Goal: Task Accomplishment & Management: Use online tool/utility

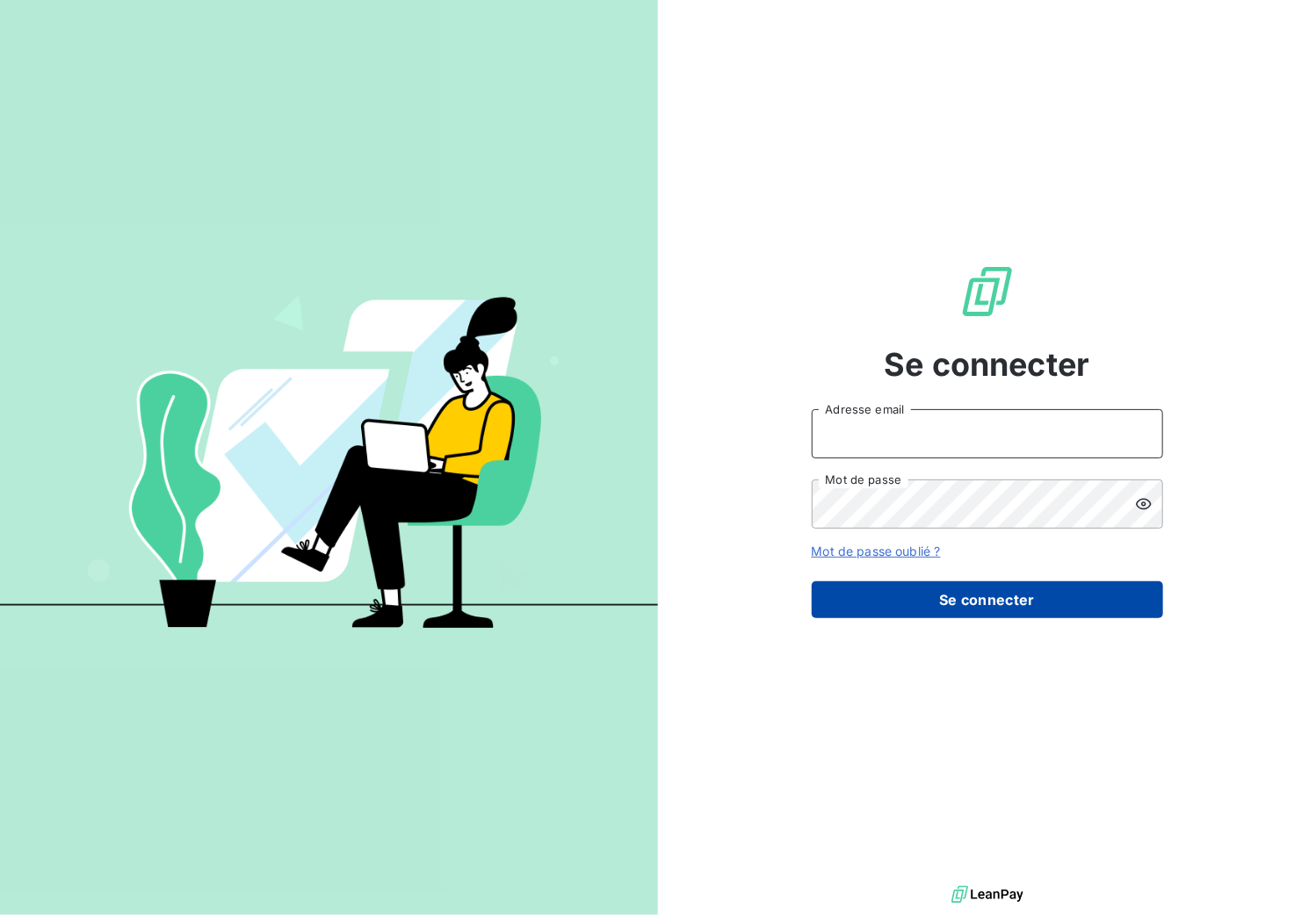
type input "[PERSON_NAME][EMAIL_ADDRESS][DOMAIN_NAME]"
click at [924, 600] on button "Se connecter" at bounding box center [987, 600] width 351 height 37
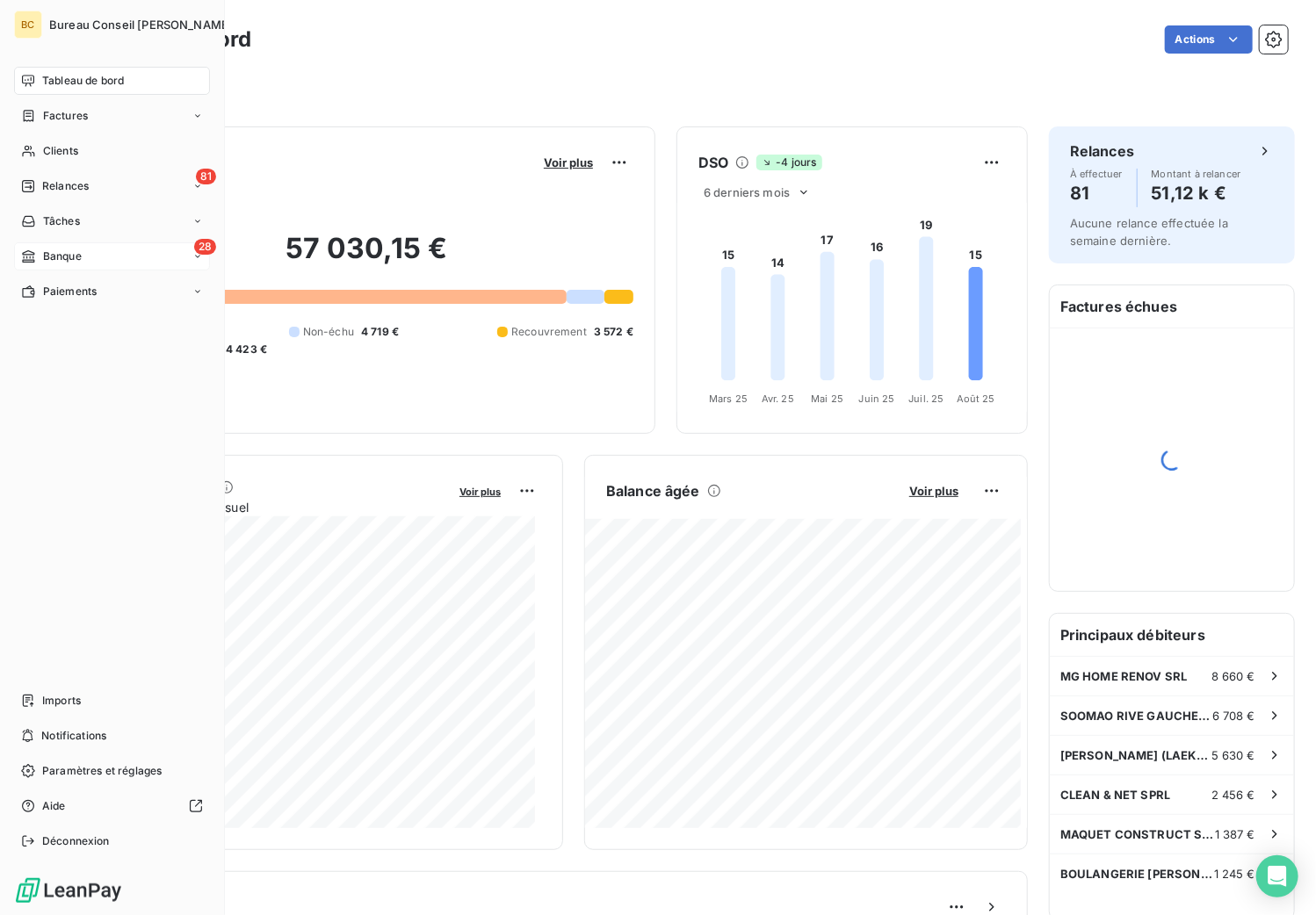
click at [68, 260] on span "Banque" at bounding box center [62, 256] width 38 height 16
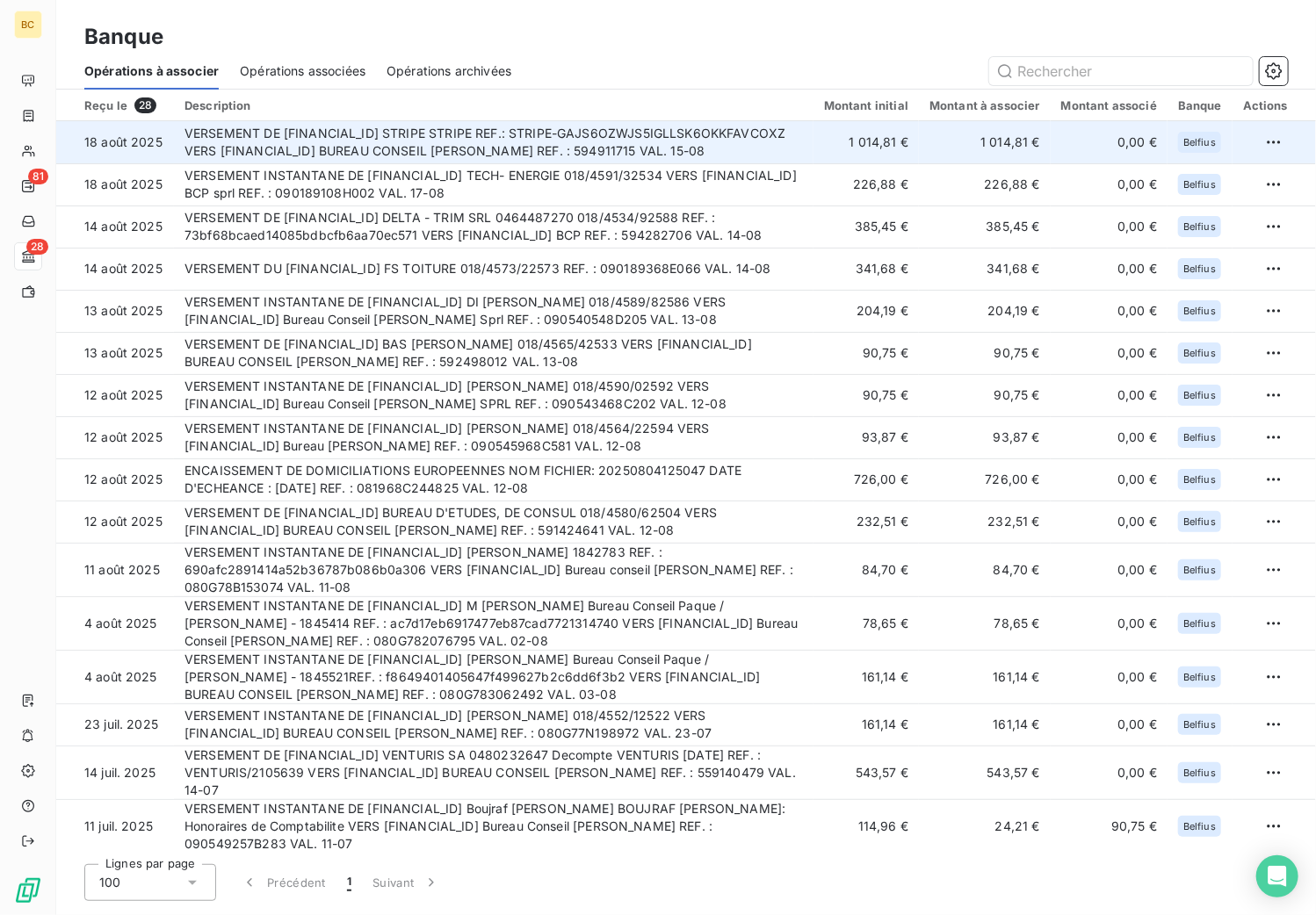
click at [530, 152] on td "VERSEMENT DE [FINANCIAL_ID] STRIPE STRIPE REF.: STRIPE-GAJS6OZWJS5IGLLSK6OKKFAV…" at bounding box center [493, 142] width 639 height 42
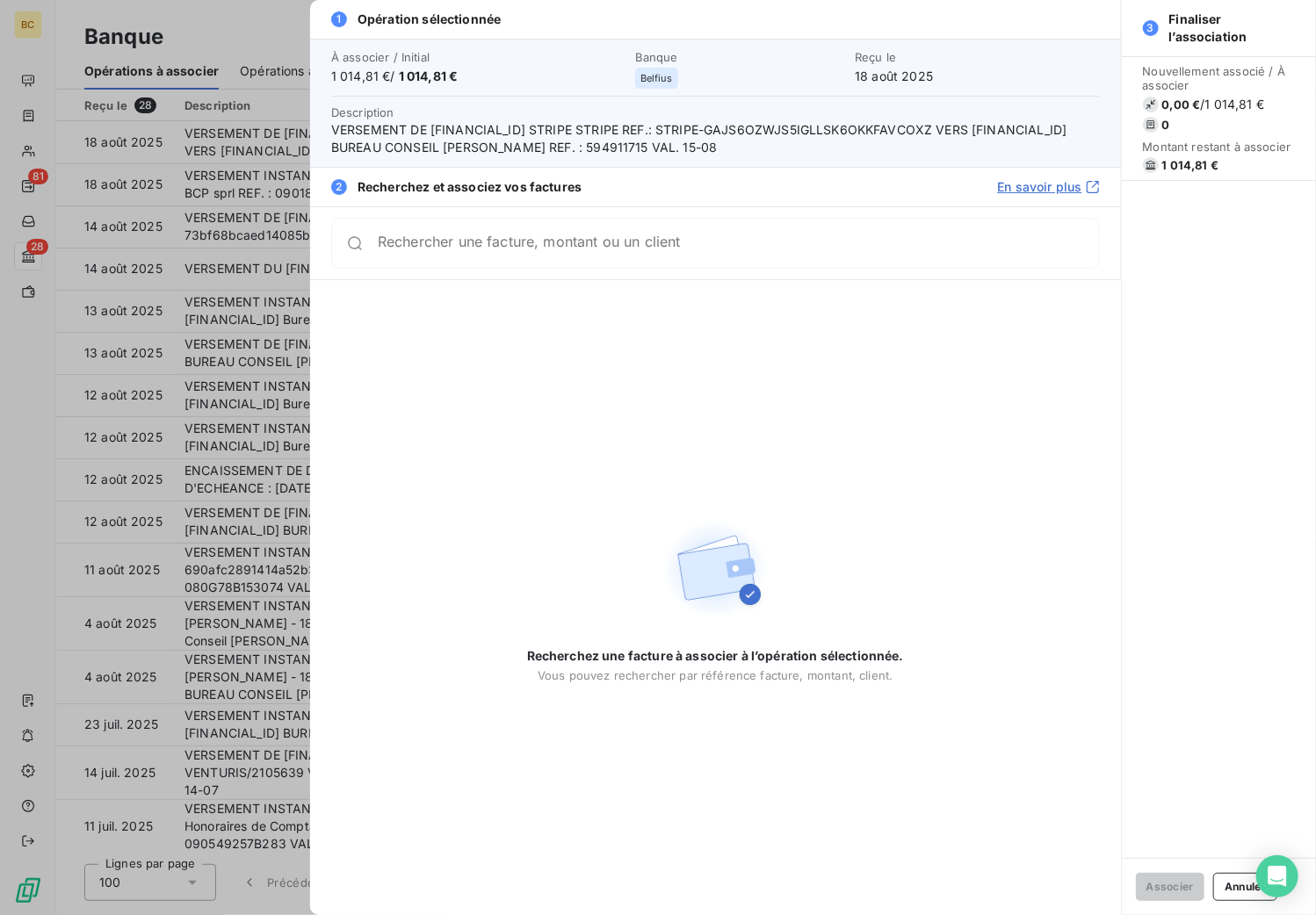
click at [216, 27] on div at bounding box center [658, 457] width 1316 height 915
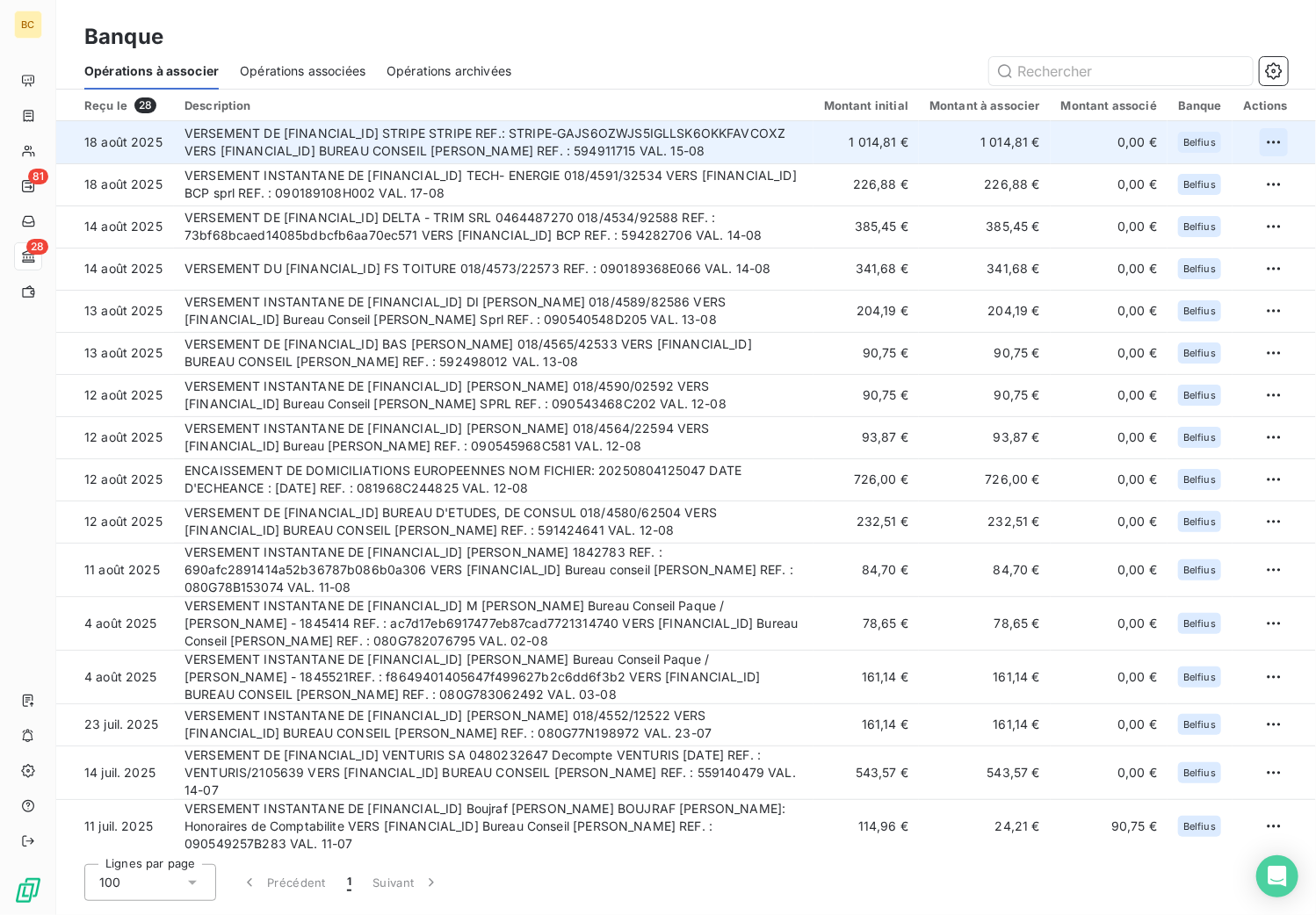
click at [1271, 146] on html "BC 81 28 Banque Opérations à associer Opérations associées Opérations archivées…" at bounding box center [658, 457] width 1316 height 915
click at [1225, 183] on div "Archiver l’opération" at bounding box center [1205, 186] width 135 height 28
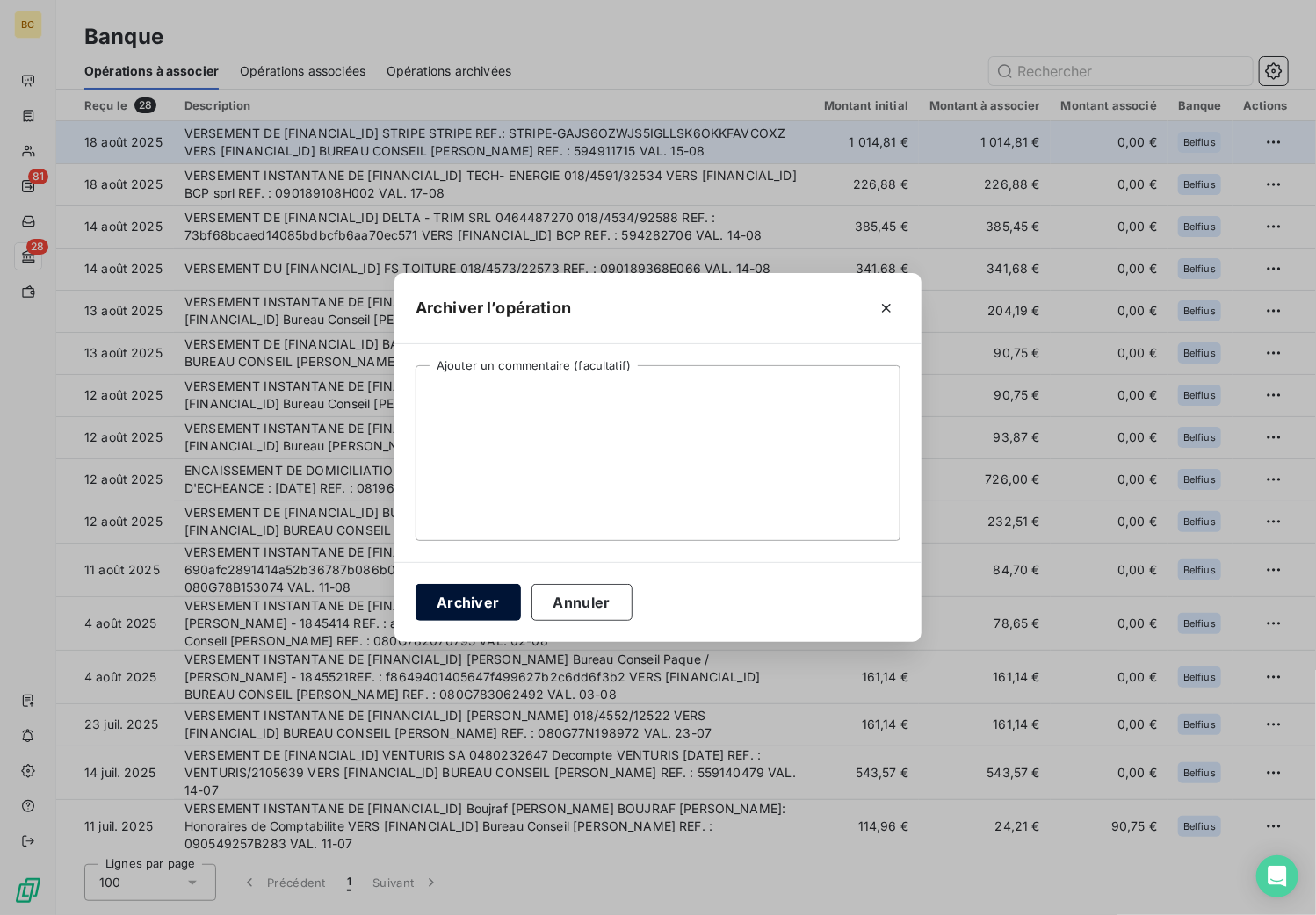
click at [485, 596] on button "Archiver" at bounding box center [468, 602] width 105 height 37
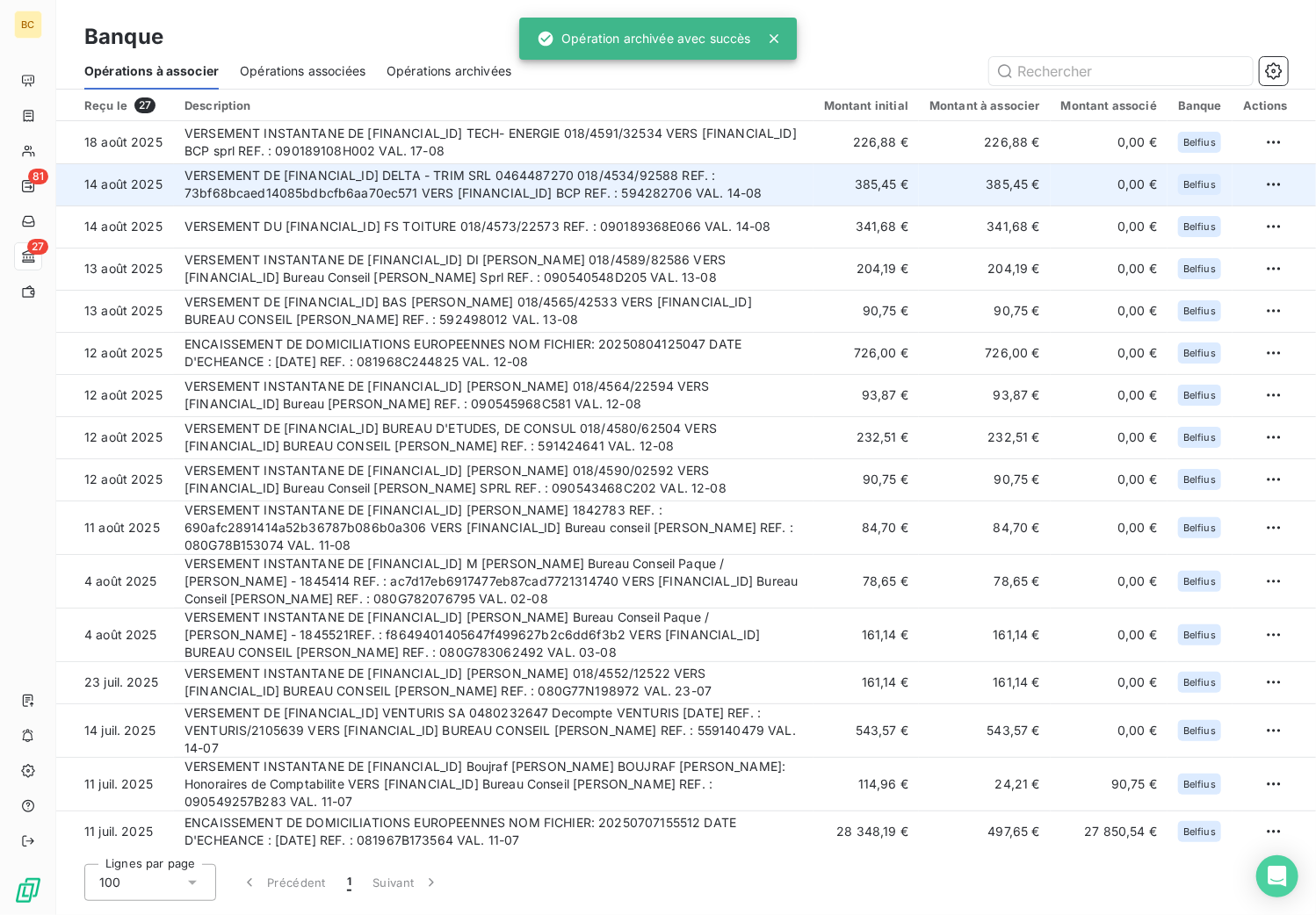
click at [498, 190] on td "VERSEMENT DE [FINANCIAL_ID] DELTA - TRIM SRL 0464487270 018/4534/92588 REF. : 7…" at bounding box center [493, 184] width 639 height 42
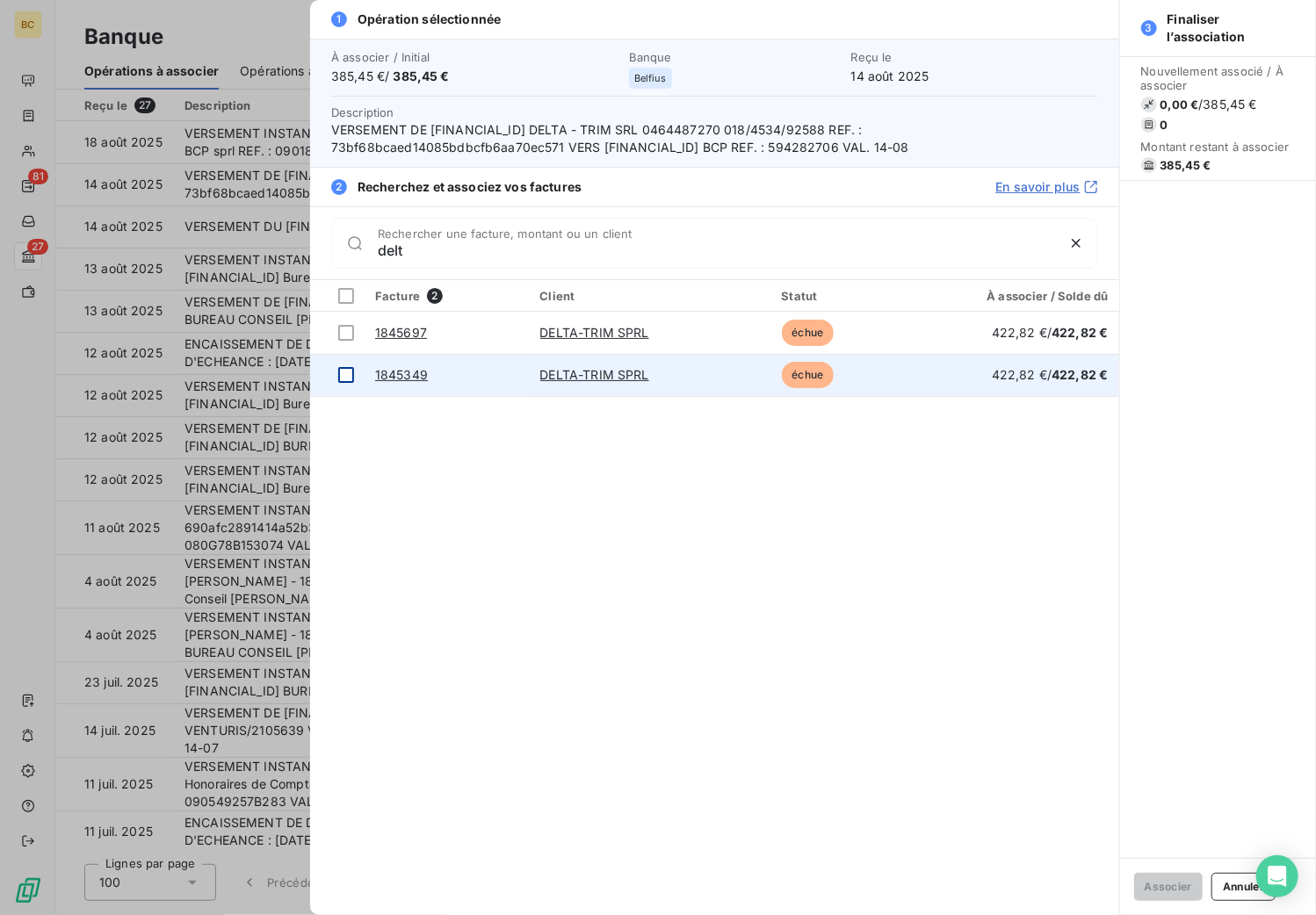
type input "delt"
click at [349, 372] on div at bounding box center [345, 374] width 16 height 16
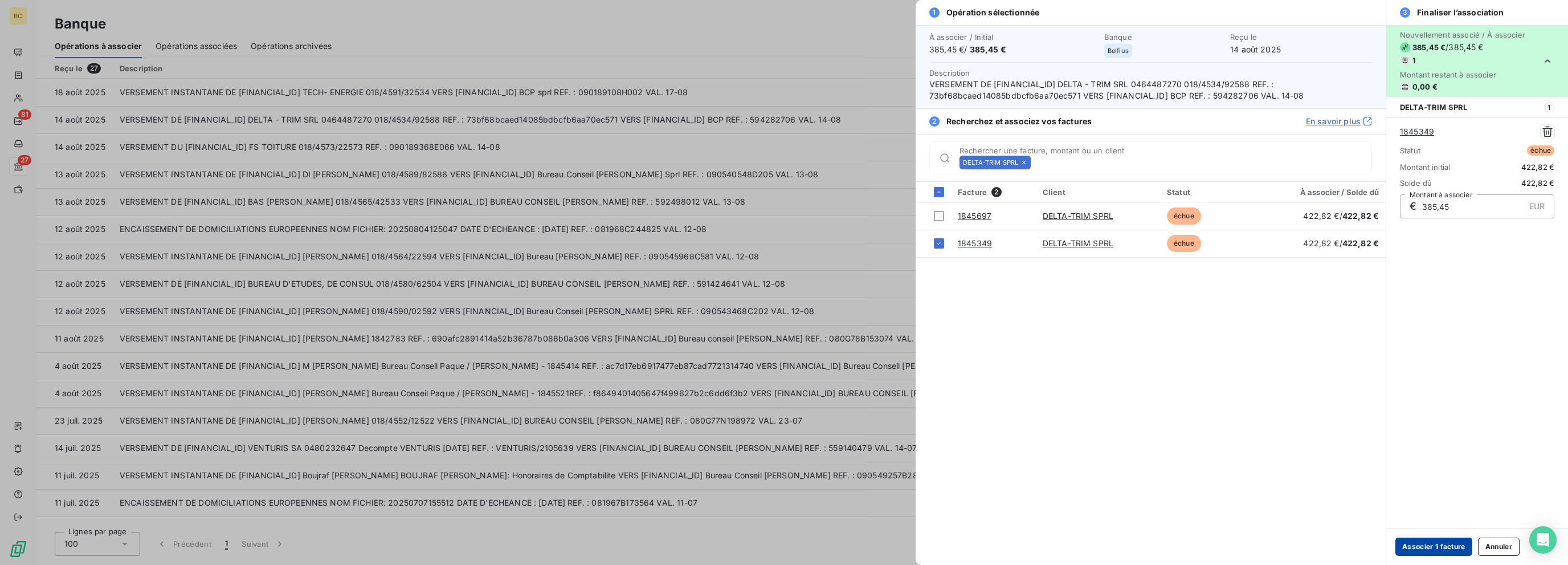
click at [853, 543] on button "Associer 1 facture" at bounding box center [1433, 547] width 77 height 18
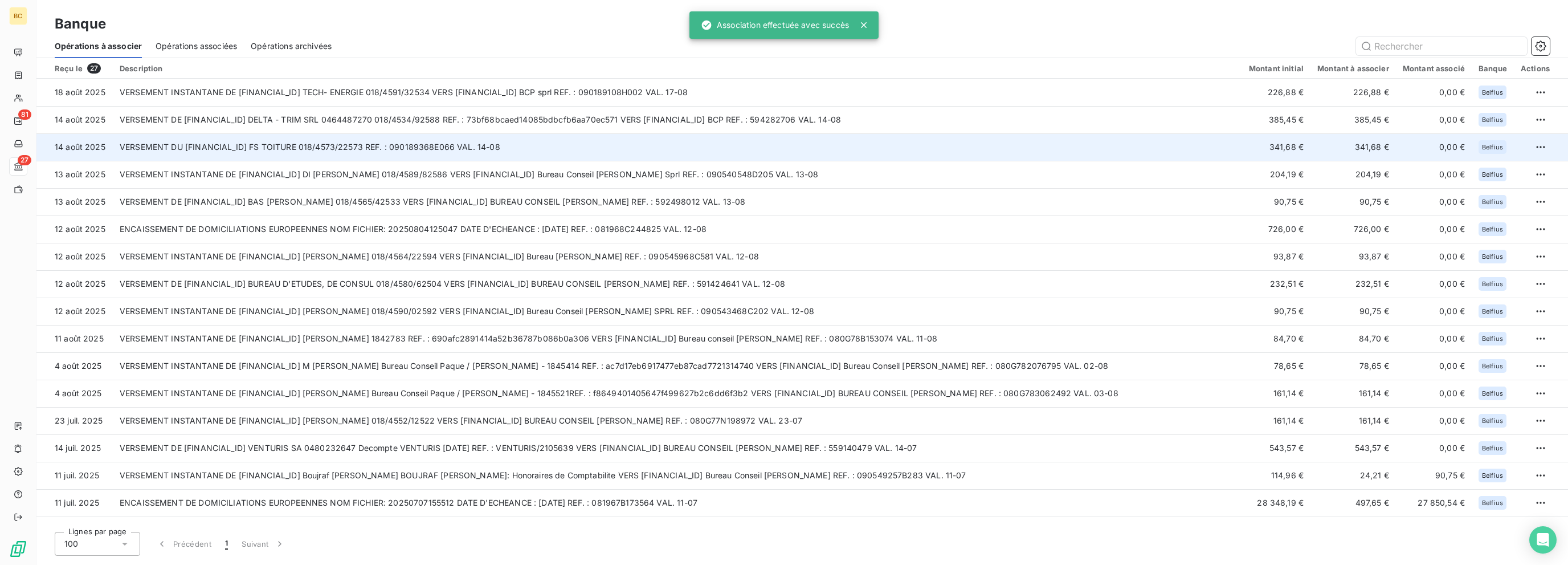
click at [362, 143] on td "VERSEMENT DU BE19 0682 4180 0112 FS TOITURE 018/4573/22573 REF. : 090189368E066…" at bounding box center [677, 147] width 1129 height 27
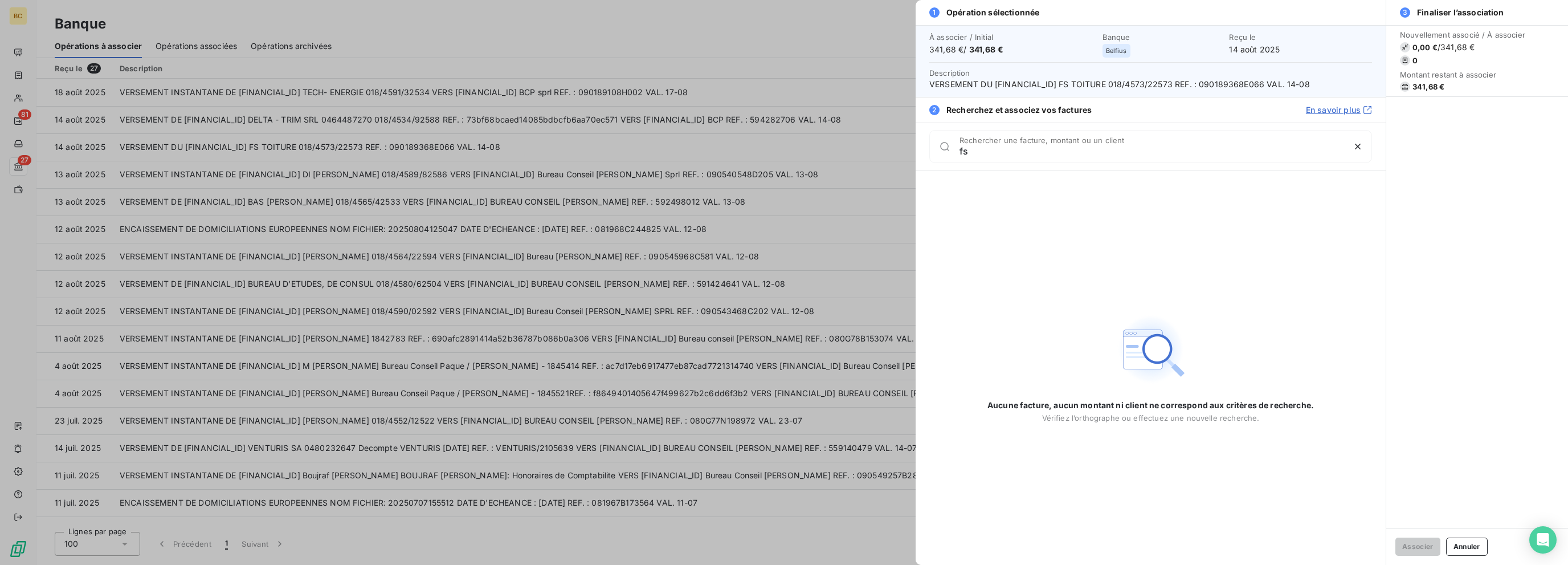
type input "fs"
click at [438, 141] on div at bounding box center [784, 282] width 1568 height 565
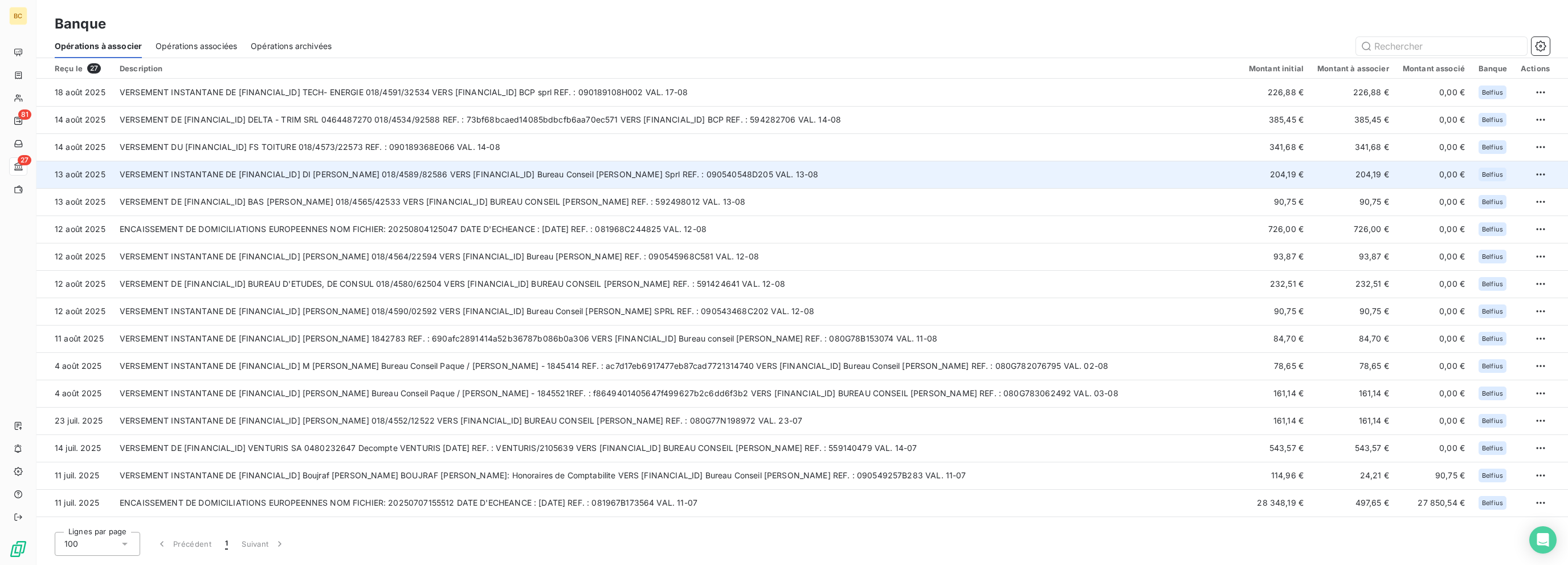
click at [409, 175] on td "VERSEMENT INSTANTANE DE BE81 0689 0515 5224 DI MARCO Mauro 018/4589/82586 VERS …" at bounding box center [677, 174] width 1129 height 27
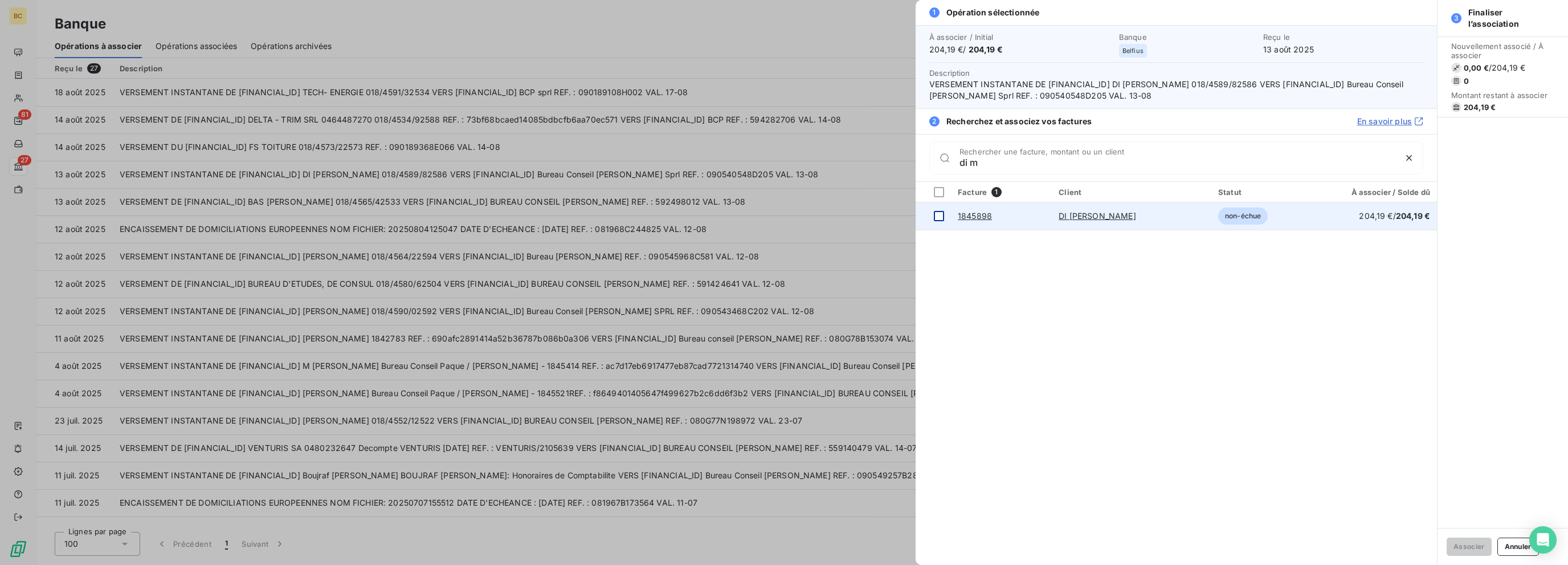
type input "di m"
click at [853, 216] on div at bounding box center [939, 216] width 10 height 10
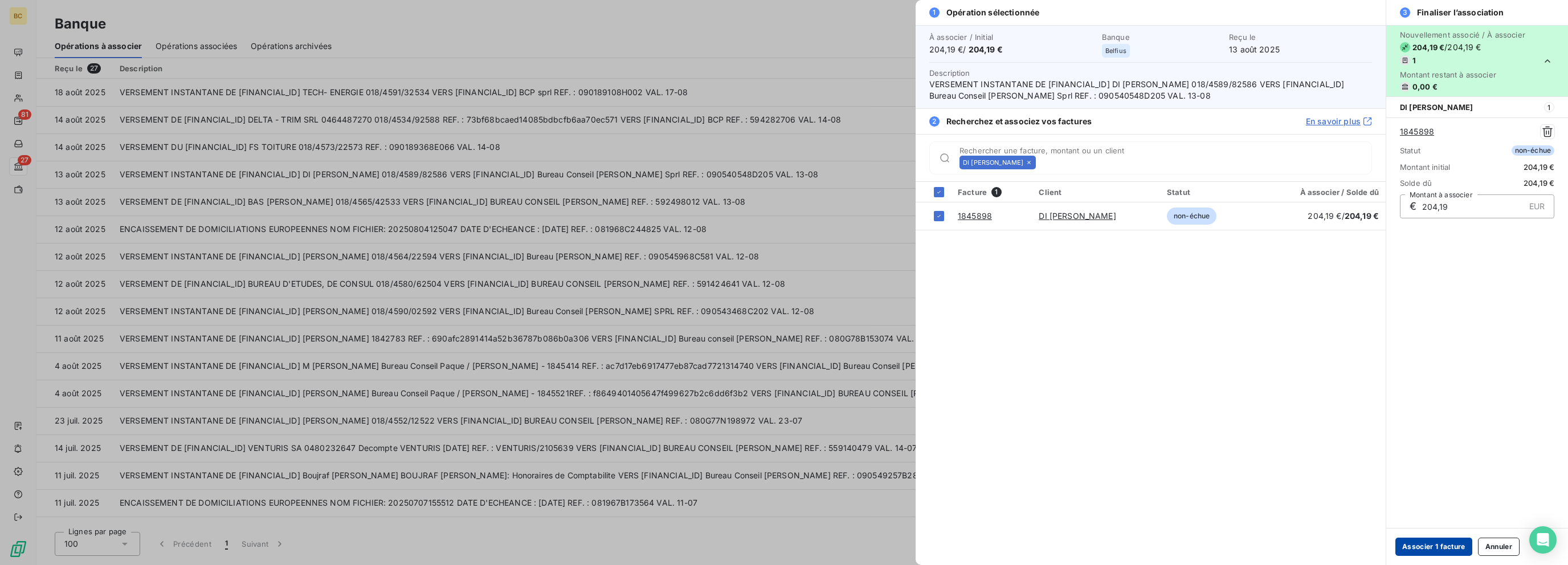
click at [853, 542] on button "Associer 1 facture" at bounding box center [1433, 547] width 77 height 18
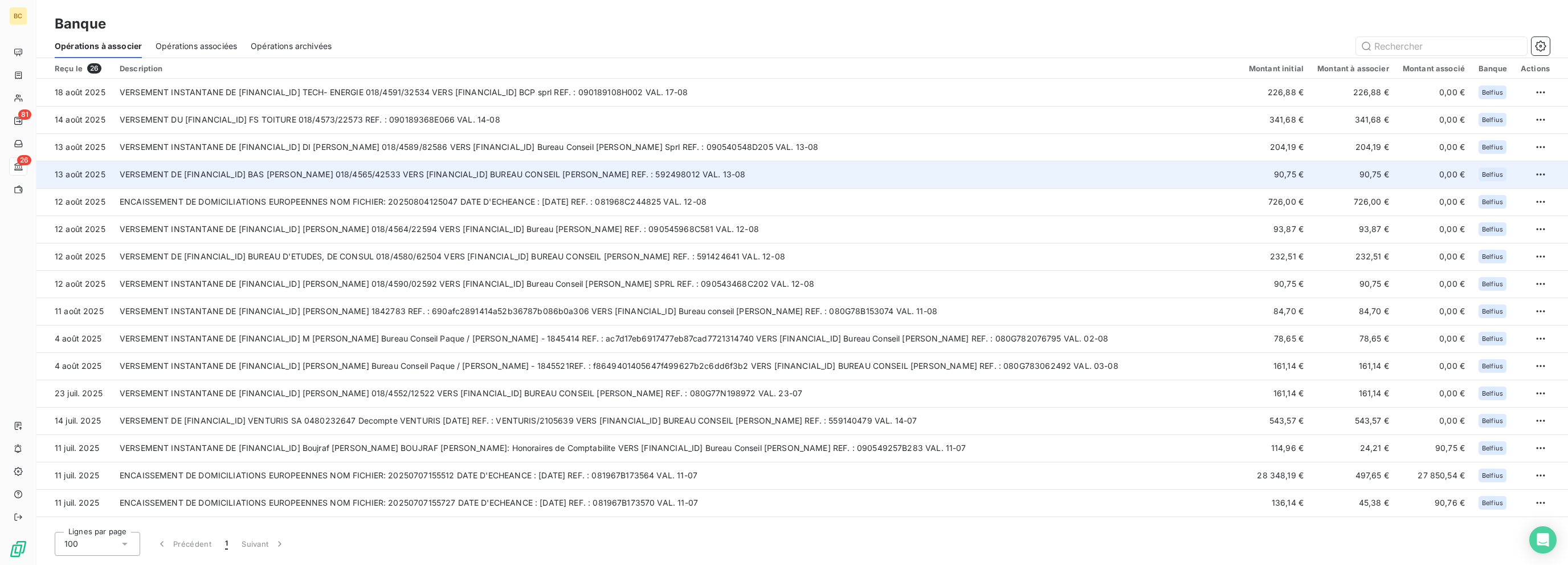
click at [416, 165] on td "VERSEMENT DE BE73 0020 0139 7360 BAS JONATHAN 018/4565/42533 VERS BE31 0682 332…" at bounding box center [677, 174] width 1129 height 27
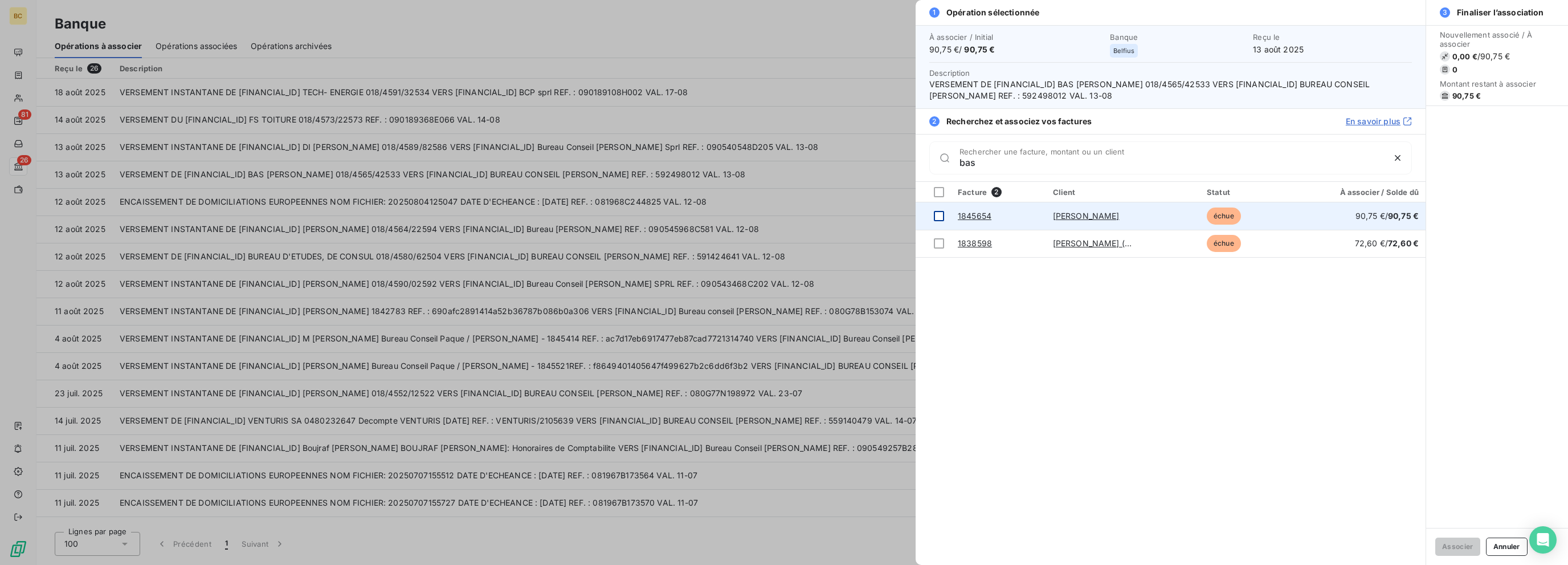
type input "bas"
click at [853, 214] on div at bounding box center [939, 216] width 10 height 10
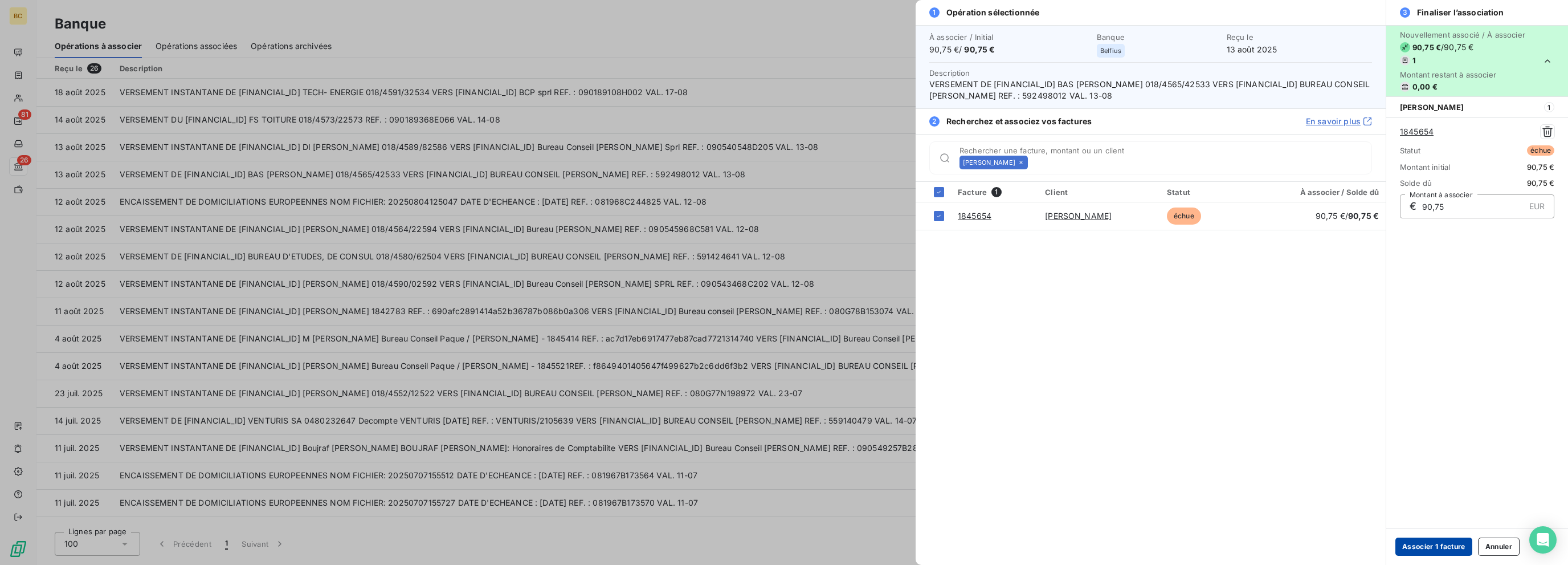
click at [853, 541] on button "Associer 1 facture" at bounding box center [1433, 547] width 77 height 18
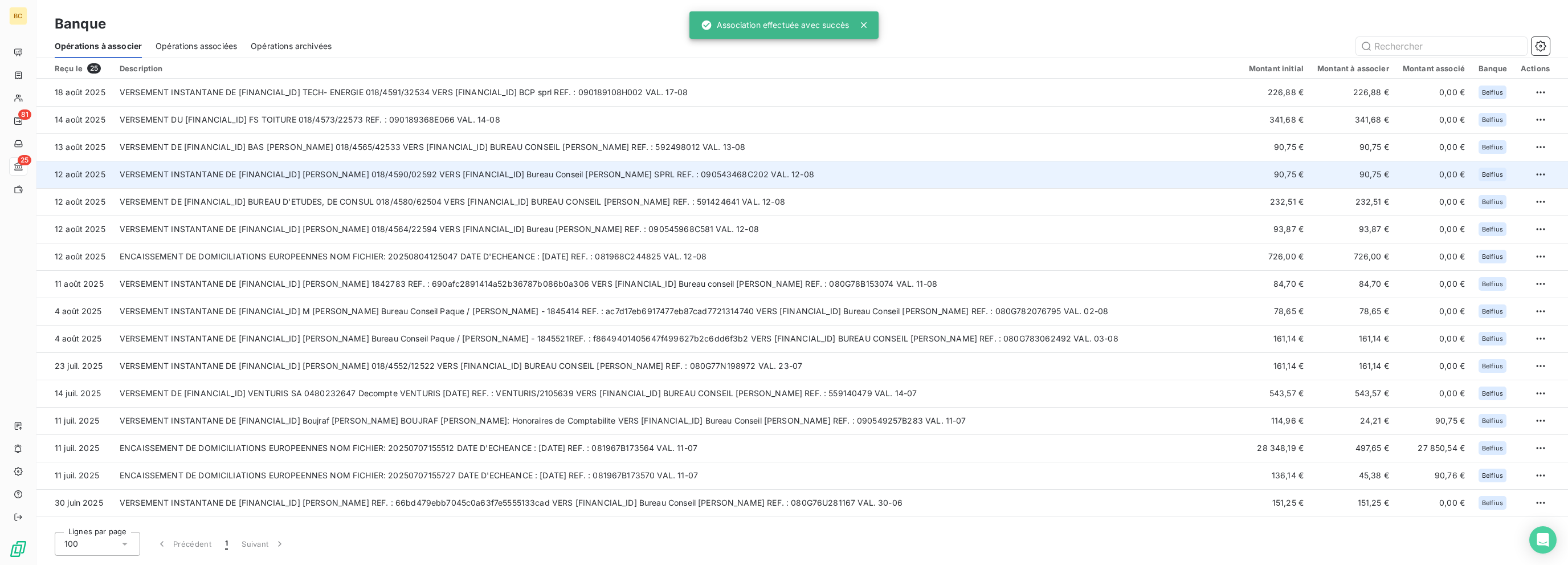
click at [474, 170] on td "VERSEMENT INSTANTANE DE BE77 0630 3927 6042 FLAMION HUGUES 018/4590/02592 VERS …" at bounding box center [677, 174] width 1129 height 27
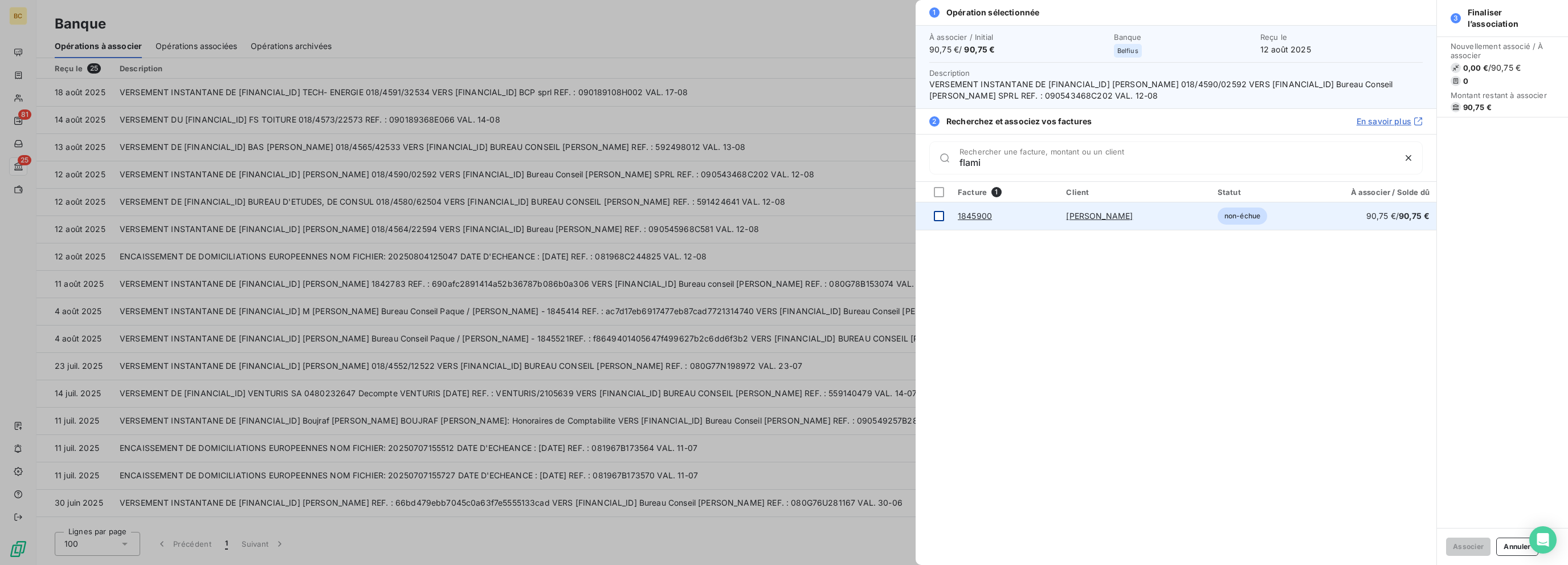
type input "flami"
click at [853, 216] on div at bounding box center [939, 216] width 10 height 10
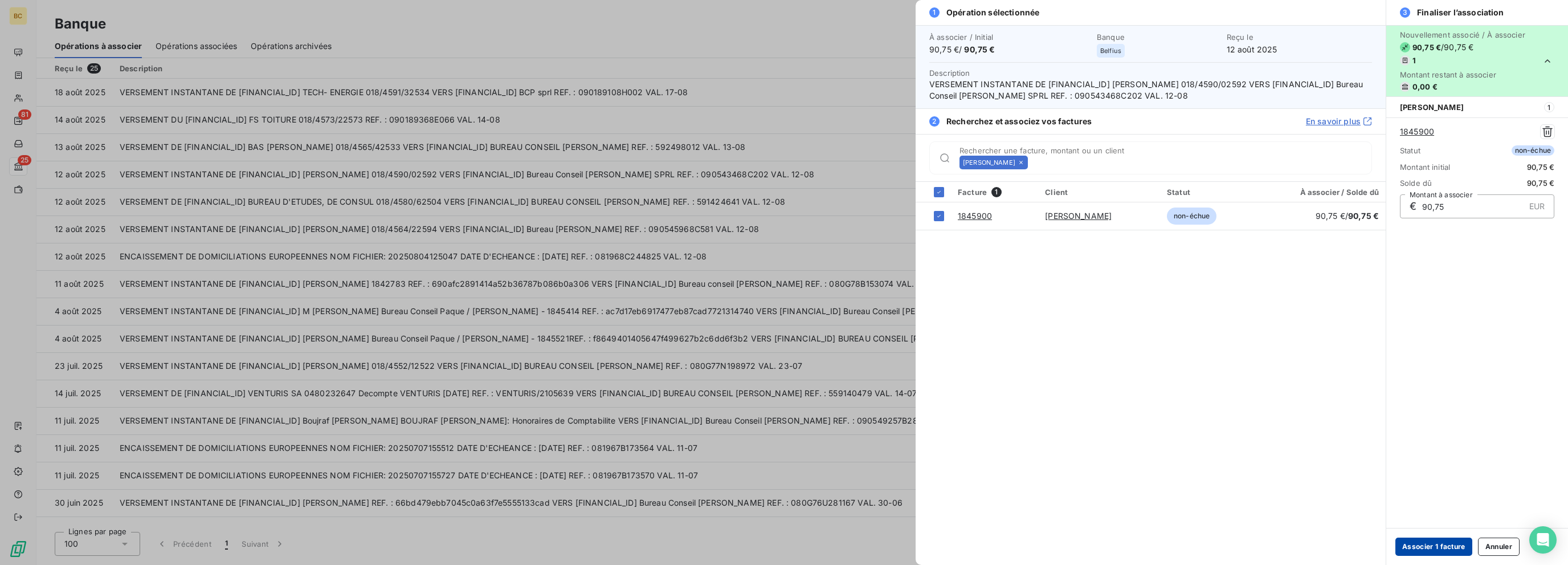
click at [853, 542] on button "Associer 1 facture" at bounding box center [1433, 547] width 77 height 18
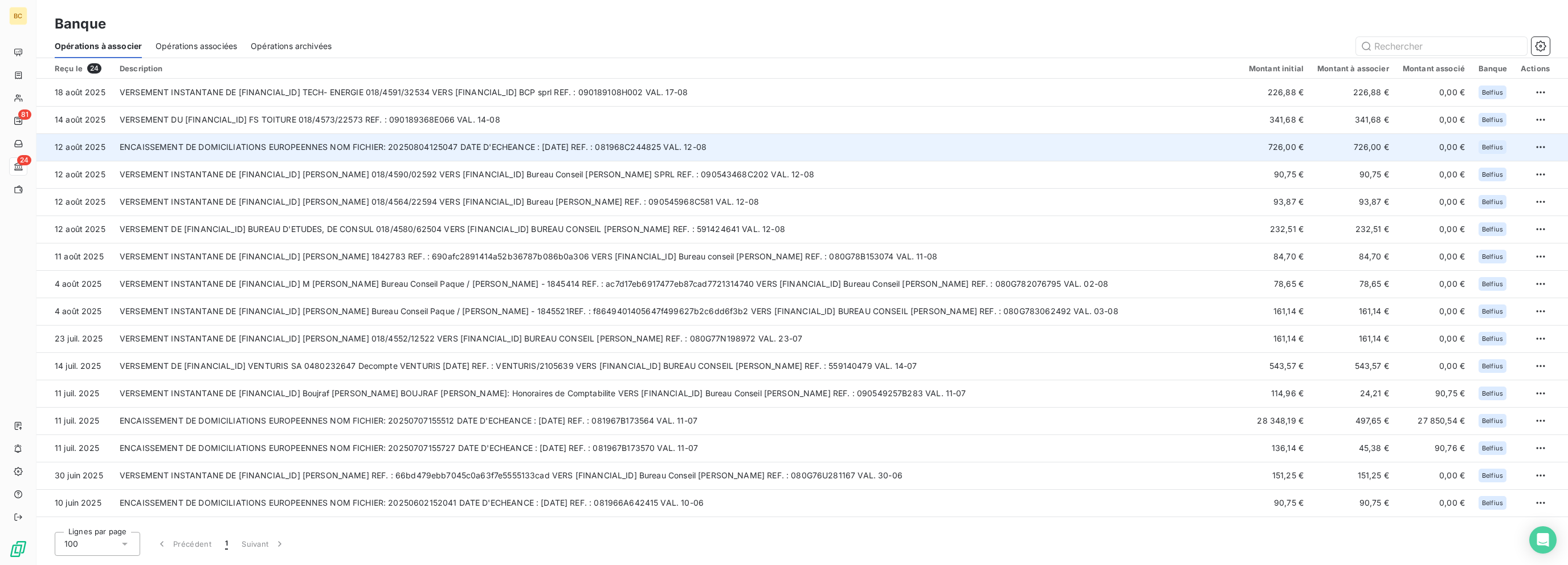
click at [455, 147] on td "ENCAISSEMENT DE DOMICILIATIONS EUROPEENNES NOM FICHIER: 20250804125047 DATE D'E…" at bounding box center [677, 147] width 1129 height 27
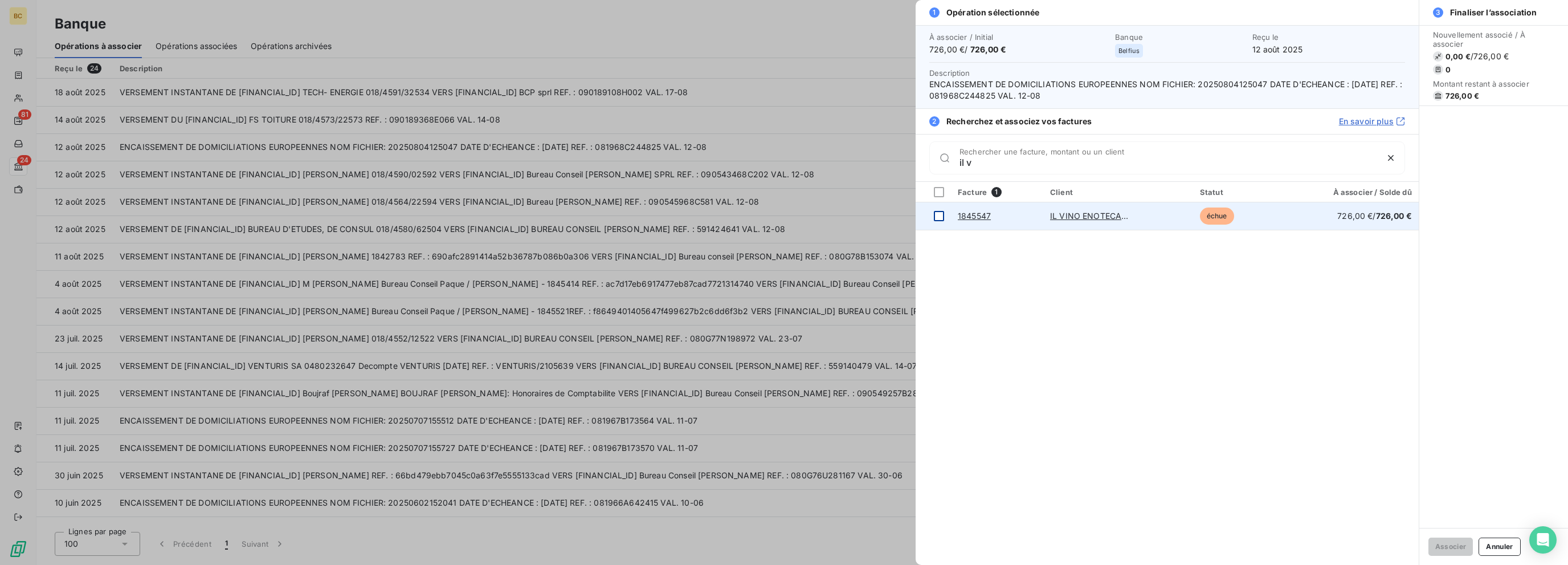
type input "il v"
click at [853, 217] on div at bounding box center [939, 216] width 10 height 10
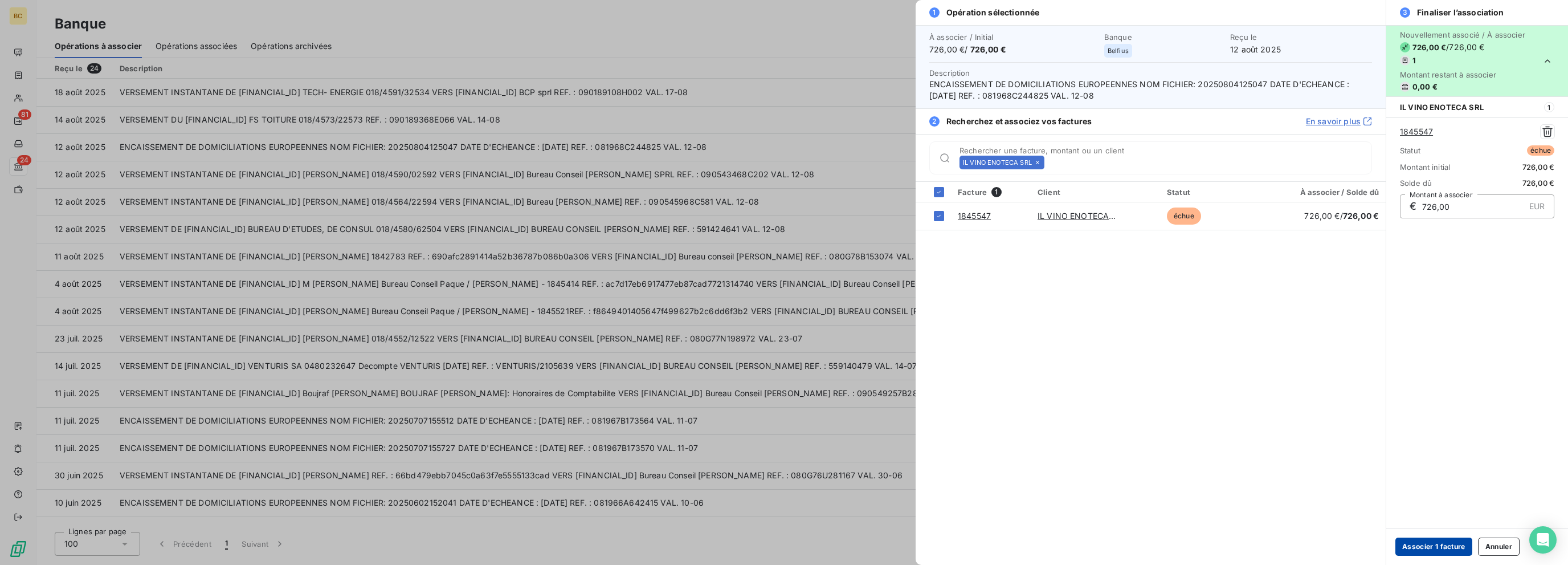
click at [853, 548] on button "Associer 1 facture" at bounding box center [1433, 547] width 77 height 18
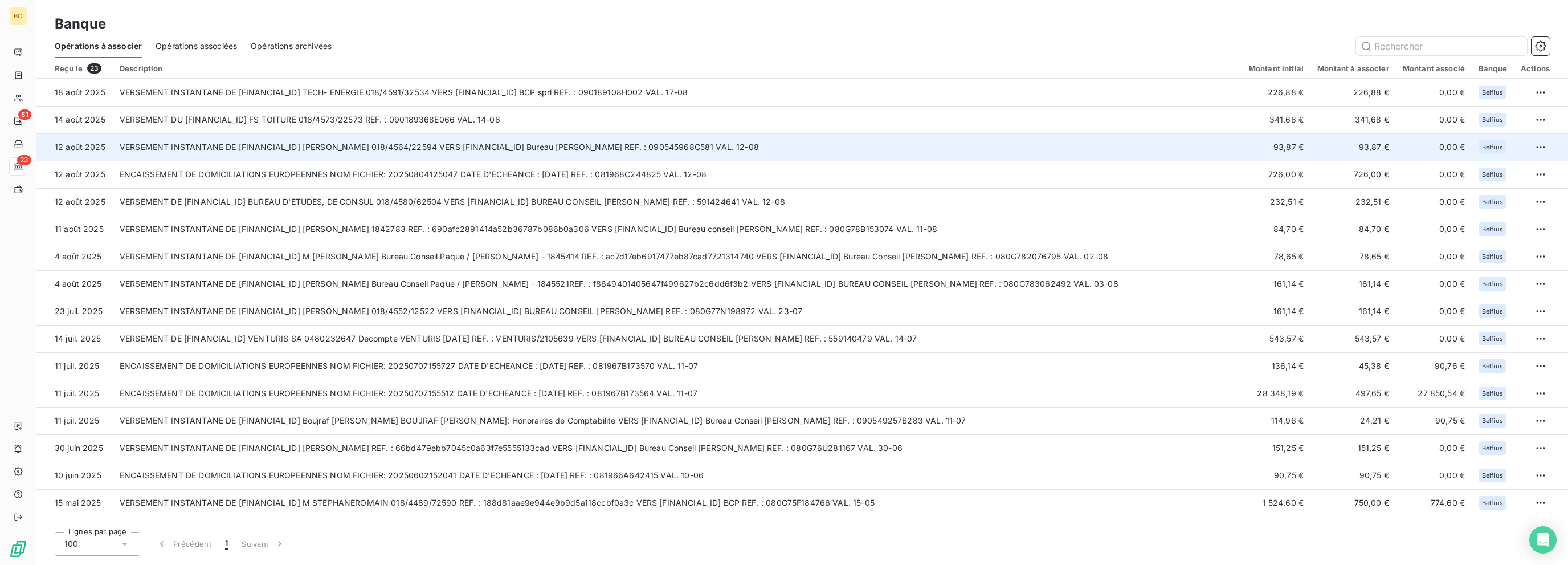
click at [345, 156] on td "VERSEMENT INSTANTANE DE BE32 0689 5154 8102 Andréon Kimberley 018/4564/22594 VE…" at bounding box center [677, 147] width 1129 height 27
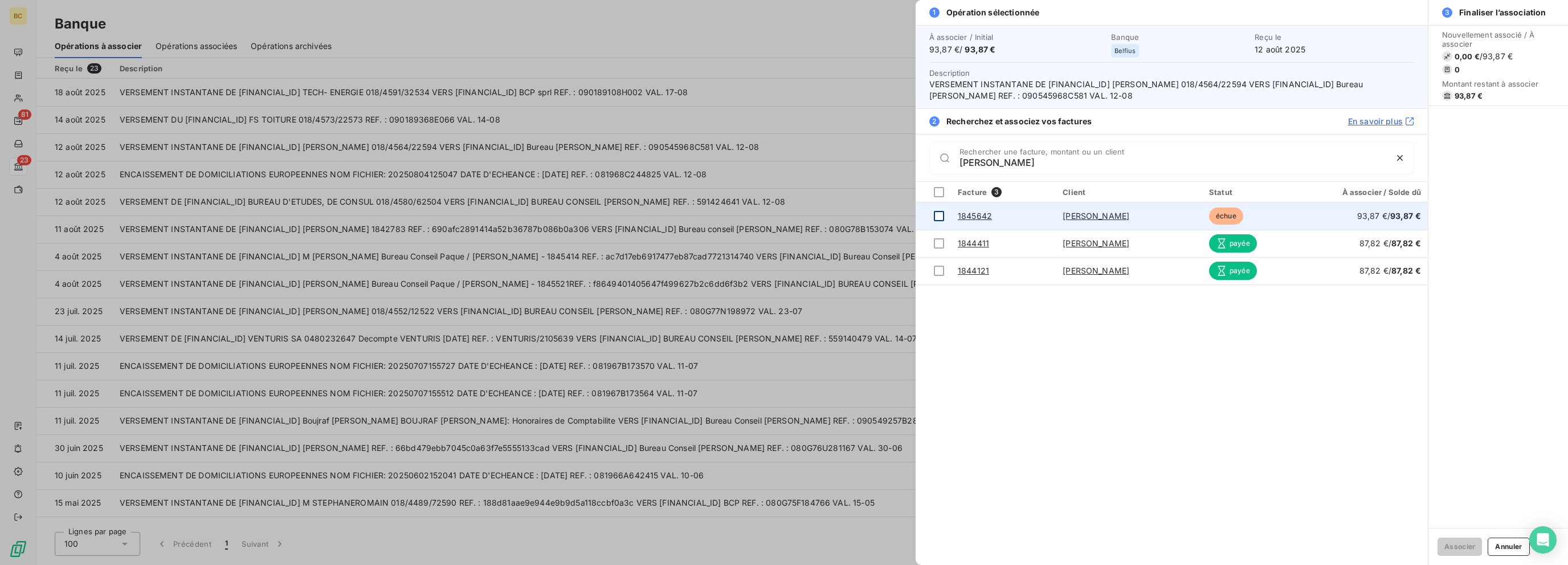
type input "andréon"
click at [853, 213] on div at bounding box center [939, 216] width 10 height 10
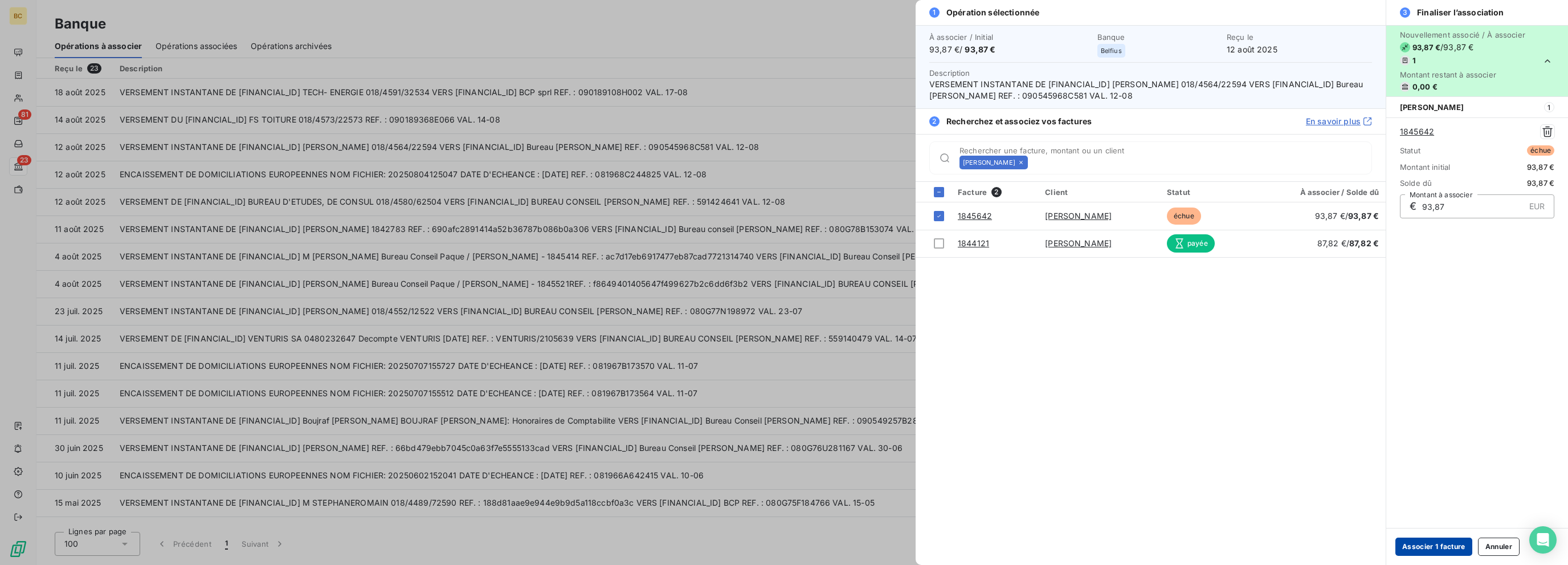
click at [853, 551] on button "Associer 1 facture" at bounding box center [1433, 547] width 77 height 18
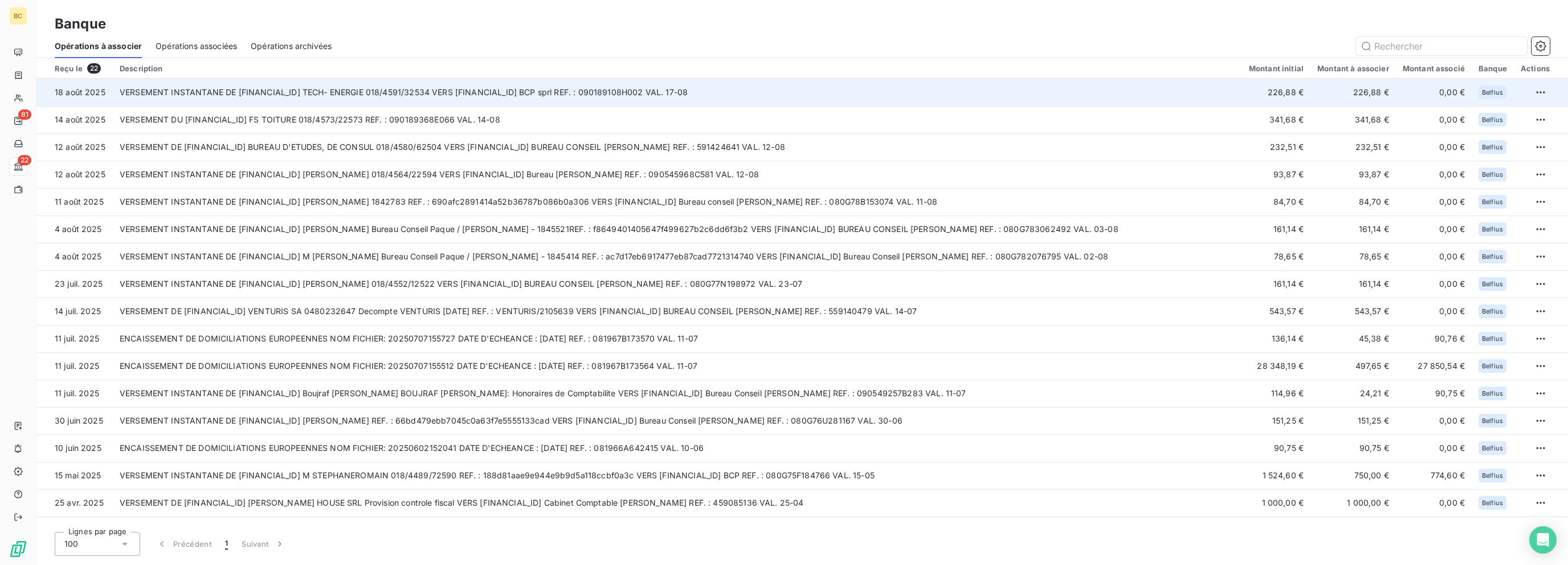
click at [480, 85] on td "VERSEMENT INSTANTANE DE BE58 0689 0351 1779 TECH- ENERGIE 018/4591/32534 VERS B…" at bounding box center [677, 92] width 1129 height 27
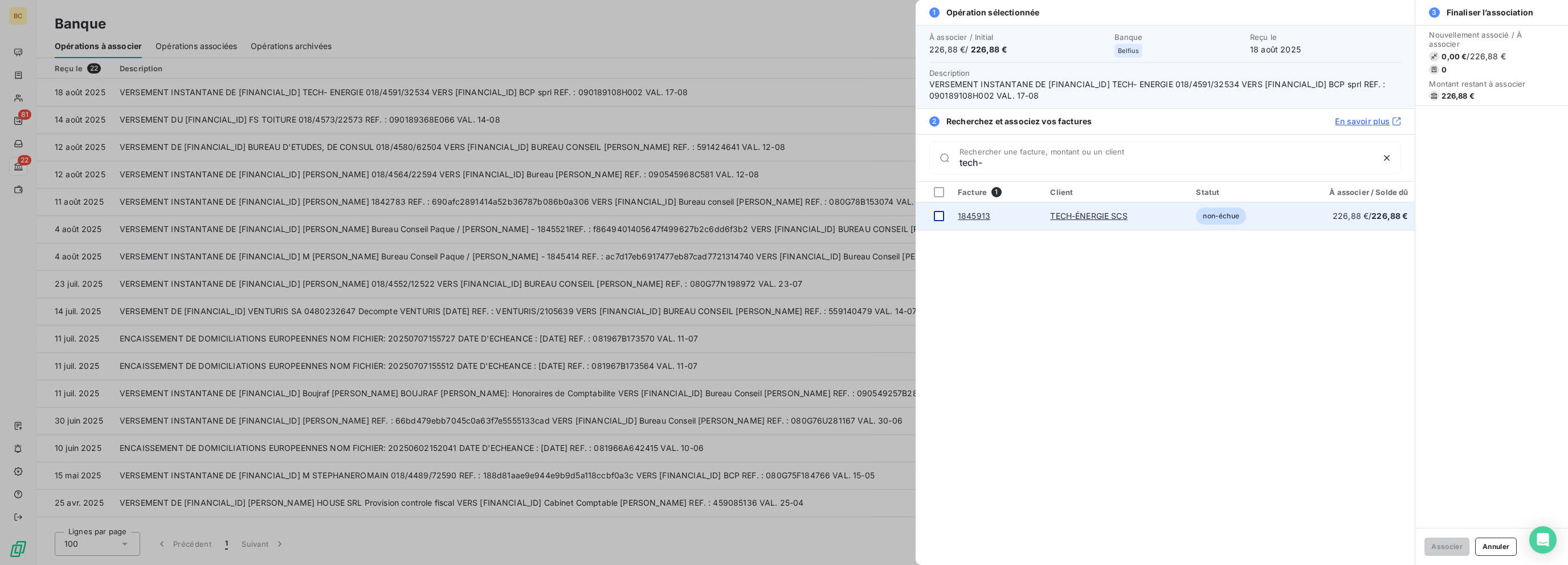
type input "tech-"
click at [853, 219] on div at bounding box center [939, 216] width 10 height 10
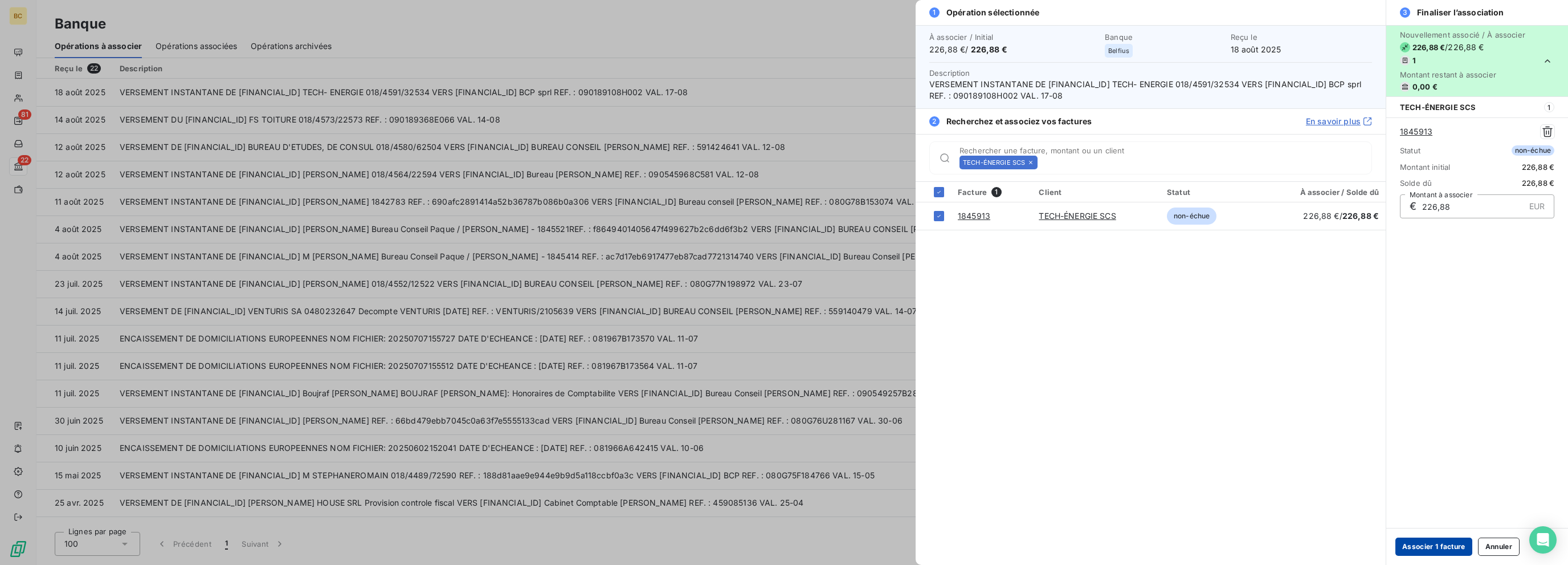
click at [853, 544] on button "Associer 1 facture" at bounding box center [1433, 547] width 77 height 18
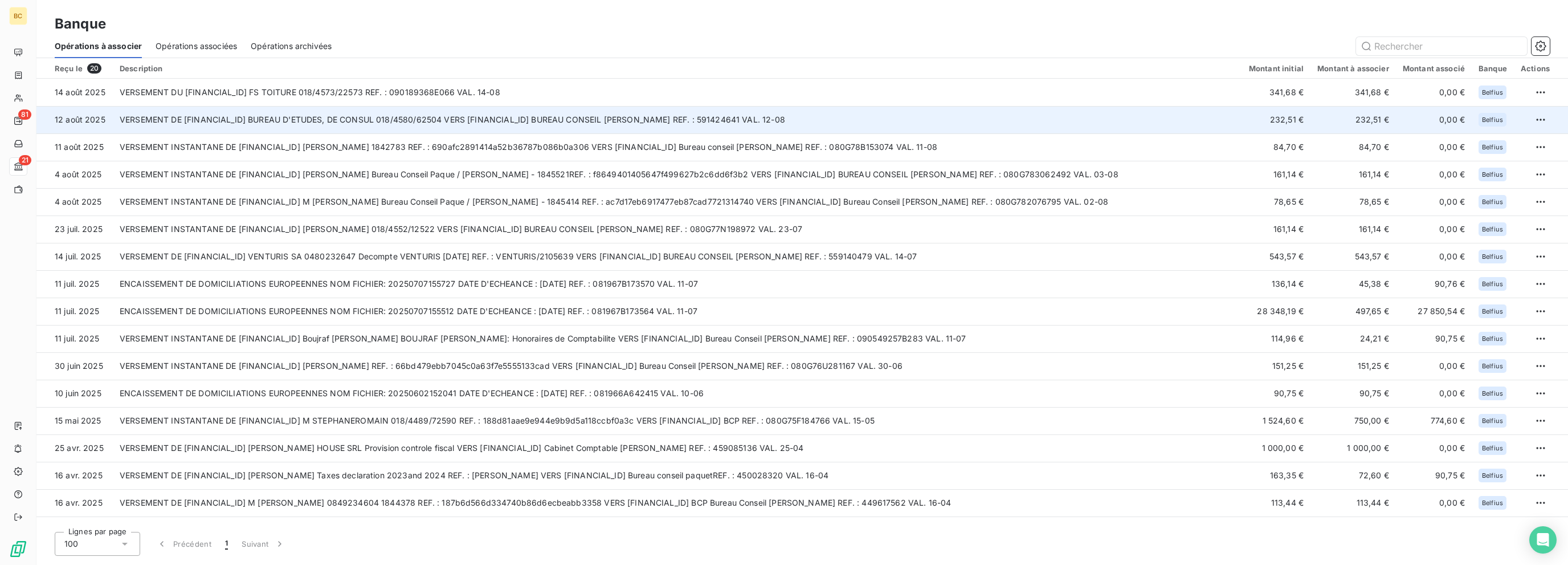
click at [405, 116] on td "VERSEMENT DE BE10 0012 2471 2704 BUREAU D'ETUDES, DE CONSUL 018/4580/62504 VERS…" at bounding box center [677, 119] width 1129 height 27
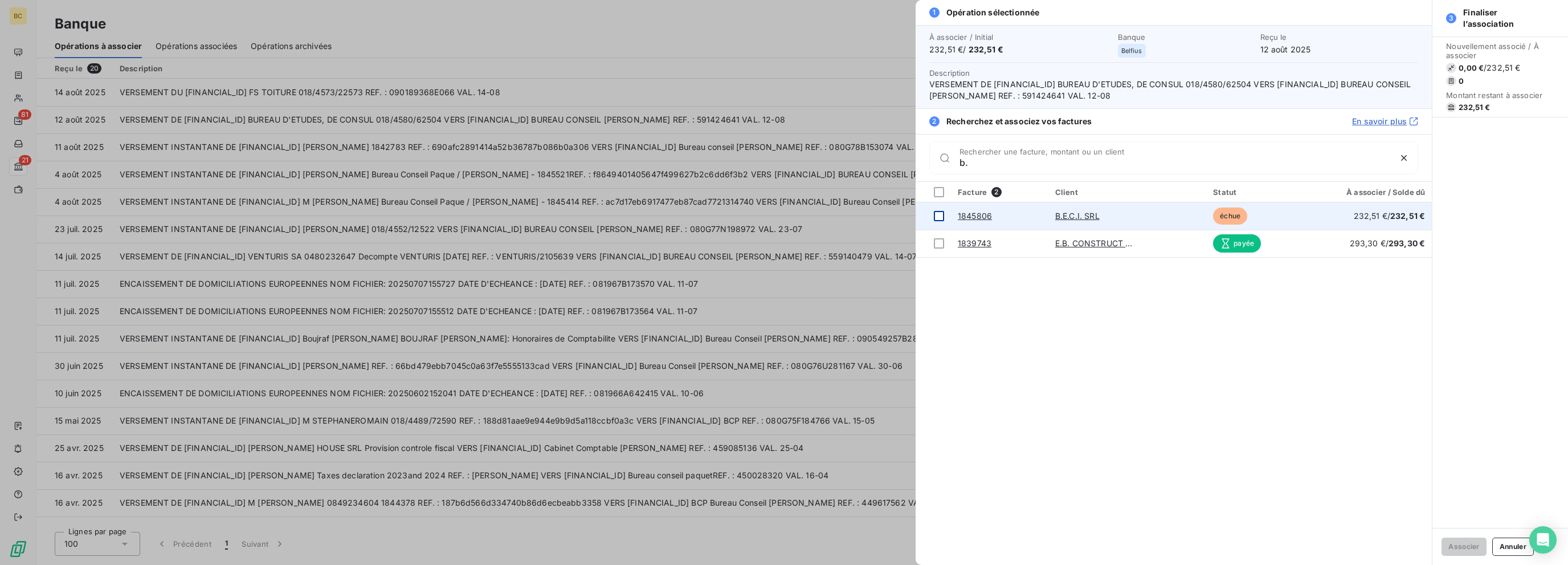
type input "b."
click at [853, 216] on div at bounding box center [939, 216] width 10 height 10
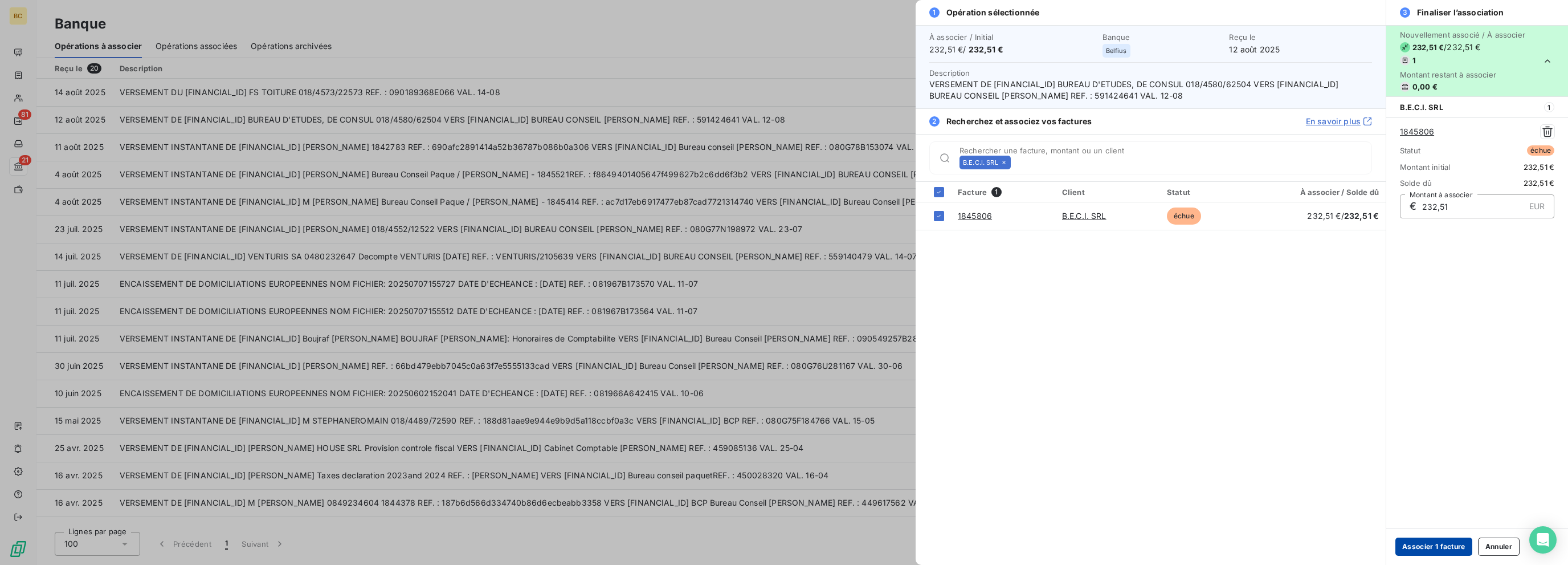
click at [853, 542] on button "Associer 1 facture" at bounding box center [1433, 547] width 77 height 18
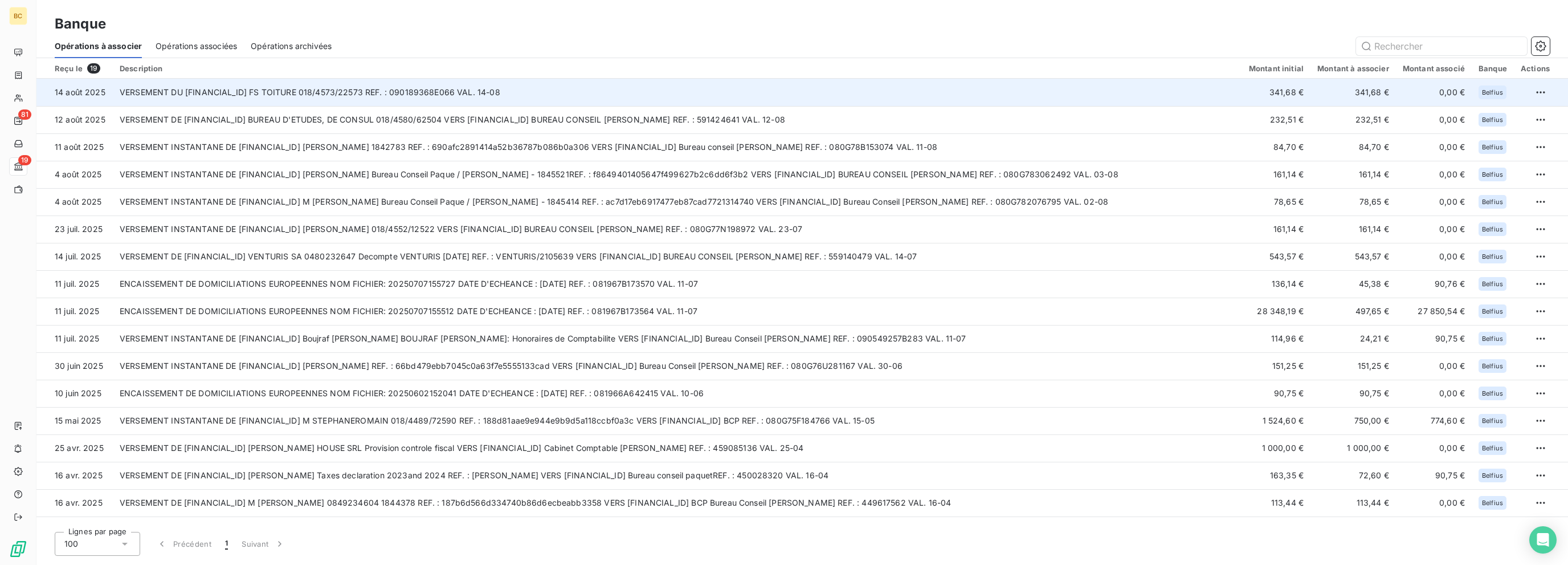
click at [435, 86] on td "VERSEMENT DU BE19 0682 4180 0112 FS TOITURE 018/4573/22573 REF. : 090189368E066…" at bounding box center [677, 92] width 1129 height 27
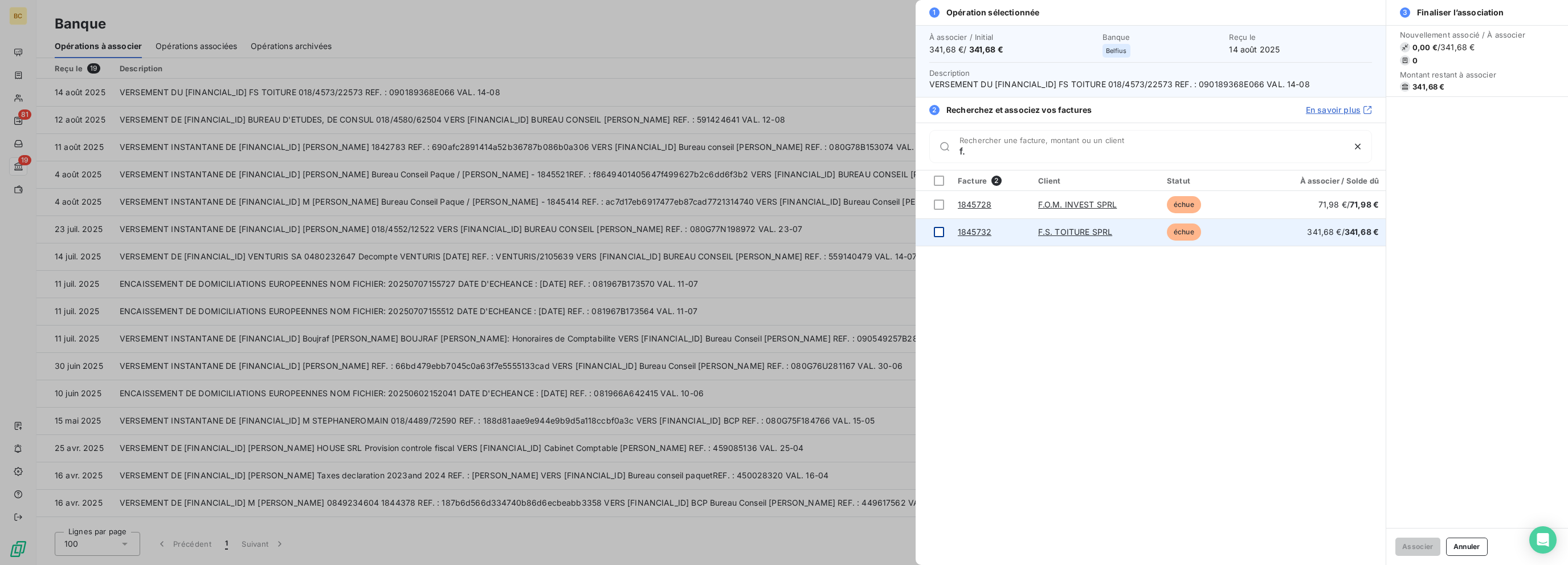
type input "f."
click at [853, 229] on div at bounding box center [939, 232] width 10 height 10
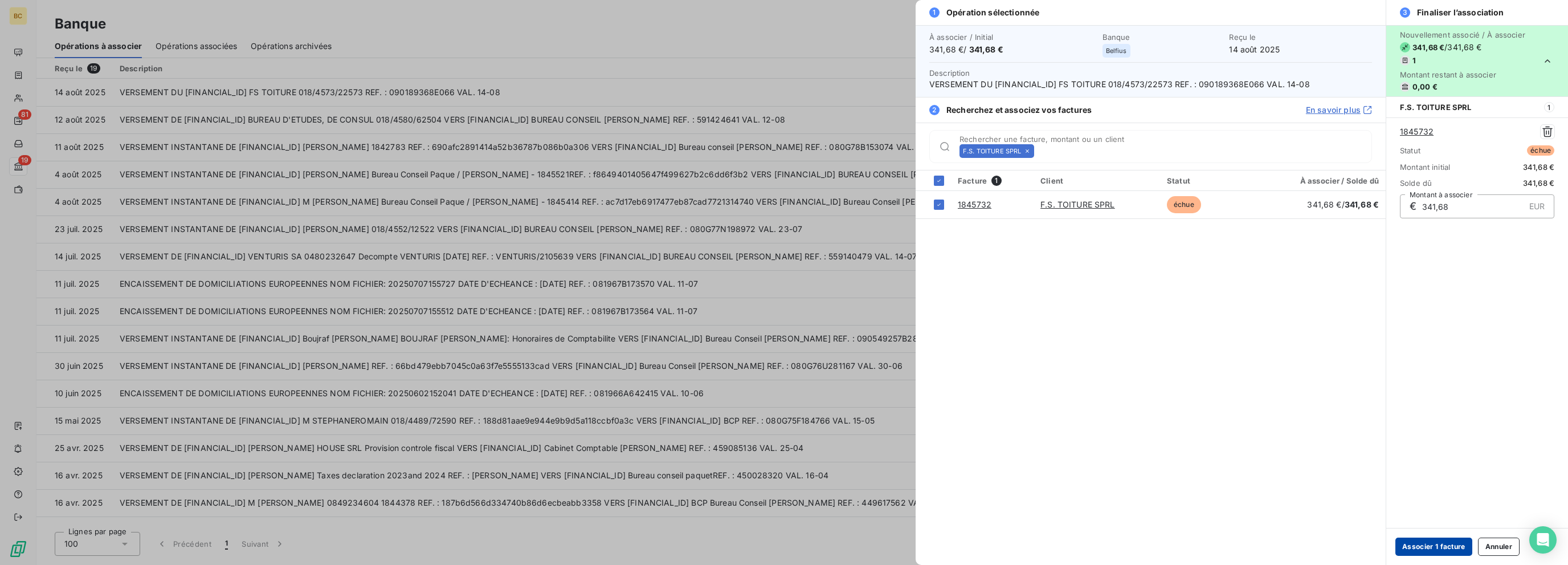
click at [853, 544] on button "Associer 1 facture" at bounding box center [1433, 547] width 77 height 18
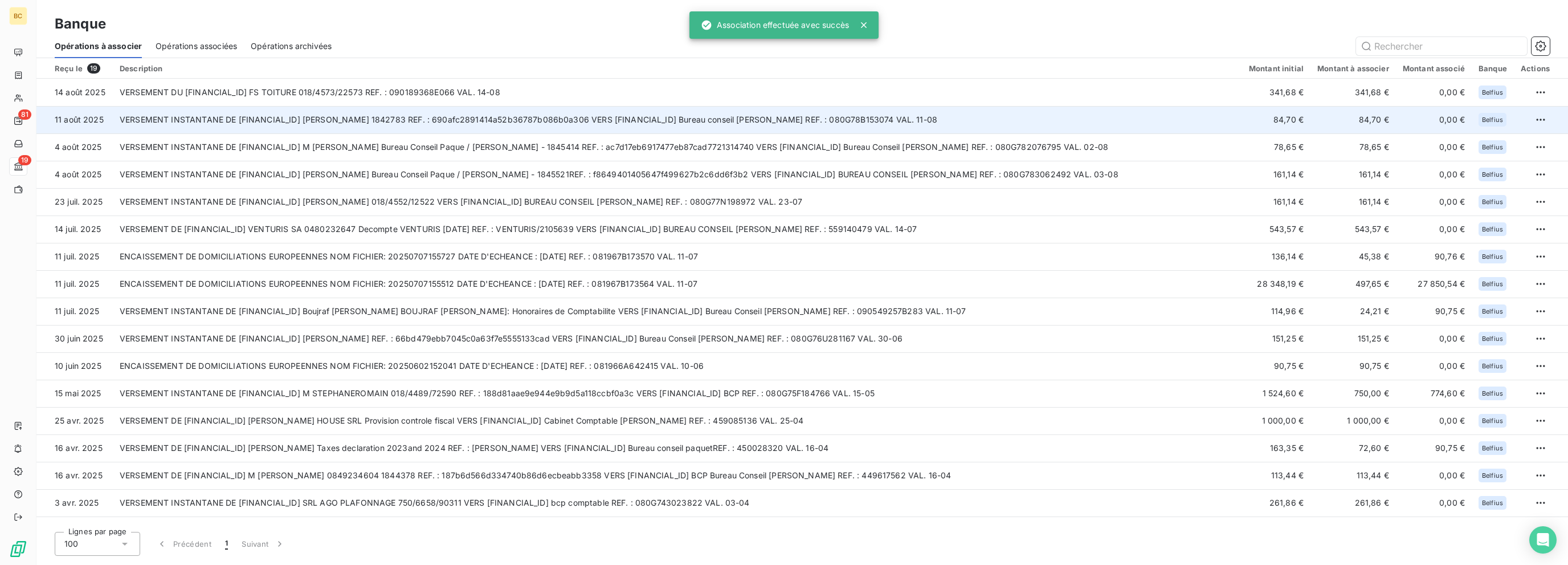
click at [395, 125] on td "VERSEMENT INSTANTANE DE BE12 0019 6902 1992 DUBOIS CAROLINE 1842783 REF. : 690a…" at bounding box center [677, 119] width 1129 height 27
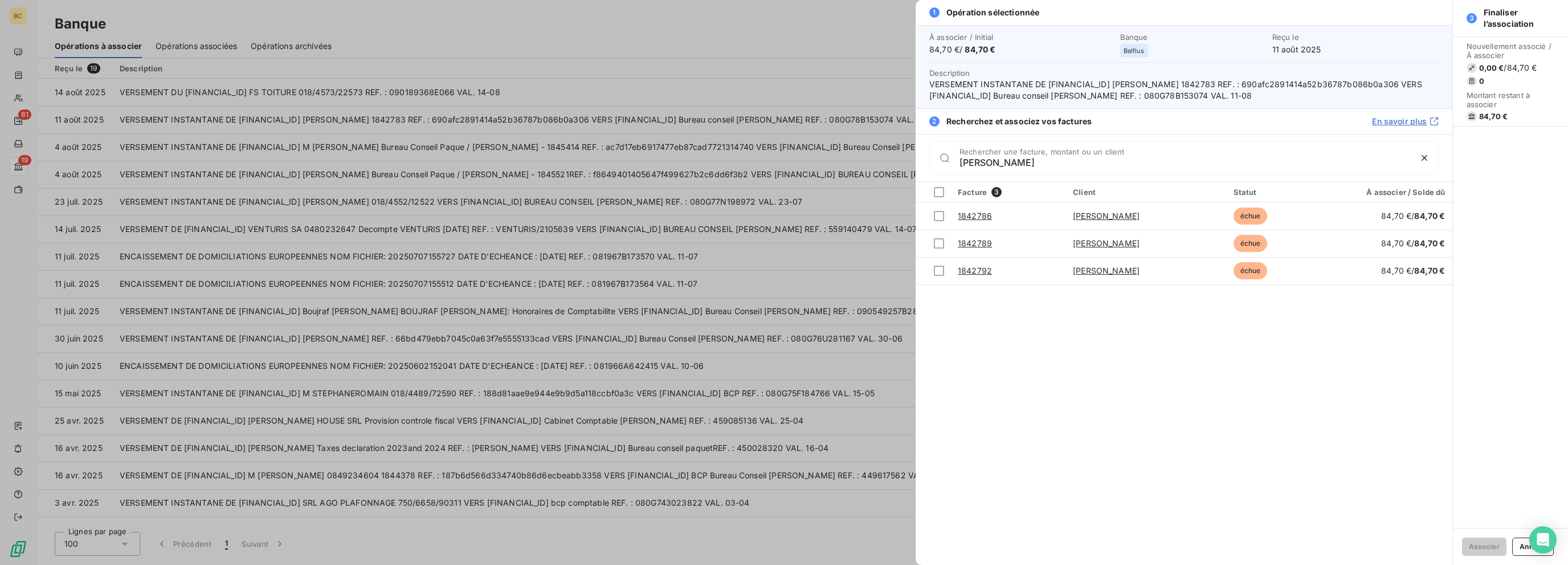
type input "dubois"
click at [668, 223] on div at bounding box center [784, 282] width 1568 height 565
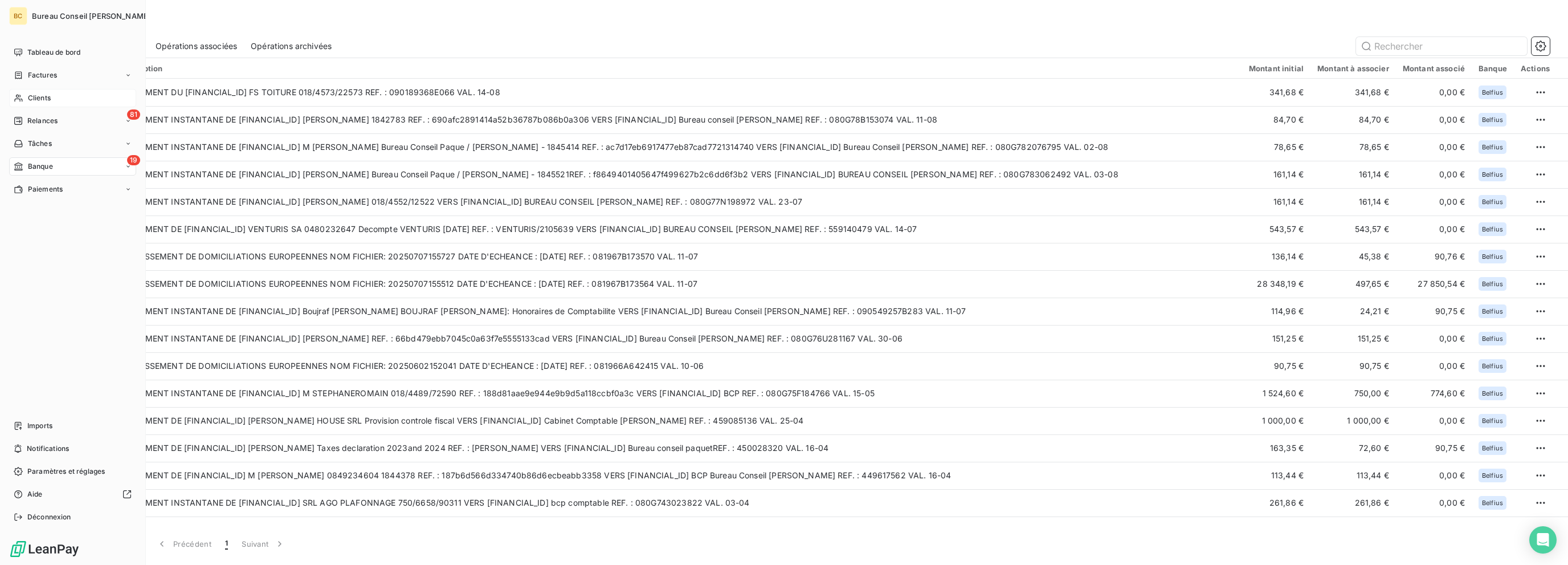
click at [31, 99] on span "Clients" at bounding box center [39, 98] width 23 height 10
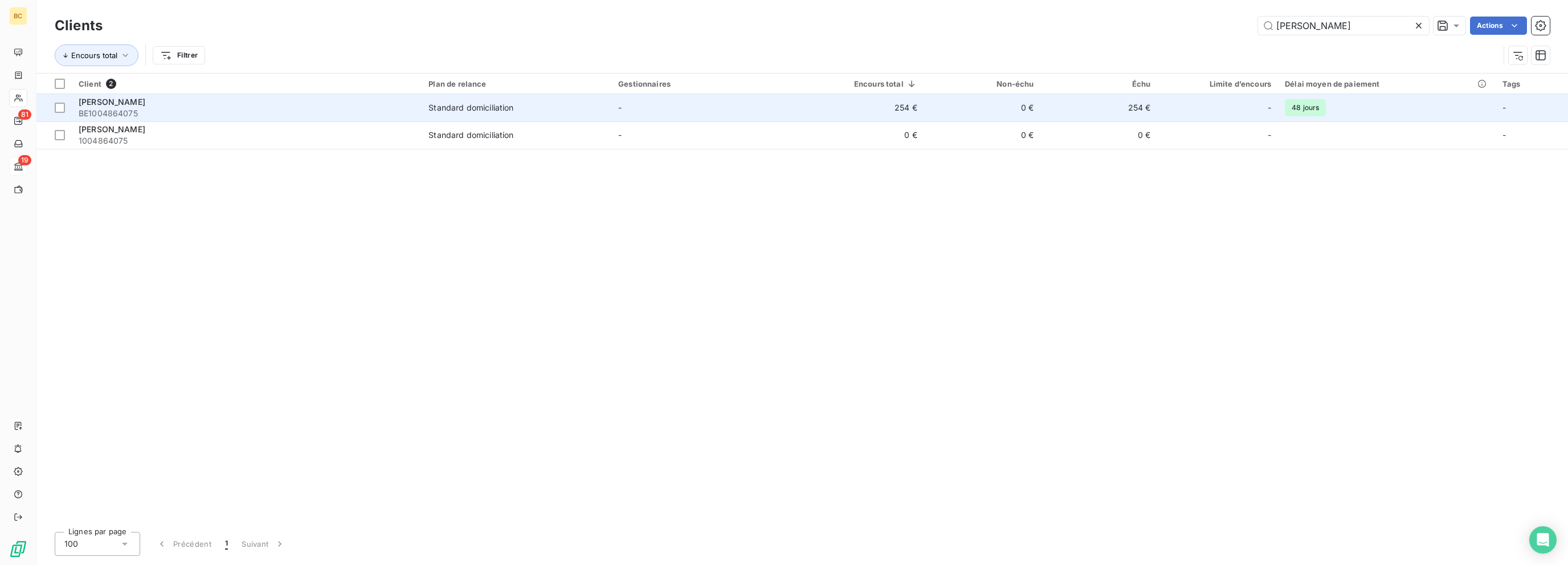
type input "dubois"
click at [125, 102] on span "DUBOIS CAROLINE" at bounding box center [112, 102] width 67 height 10
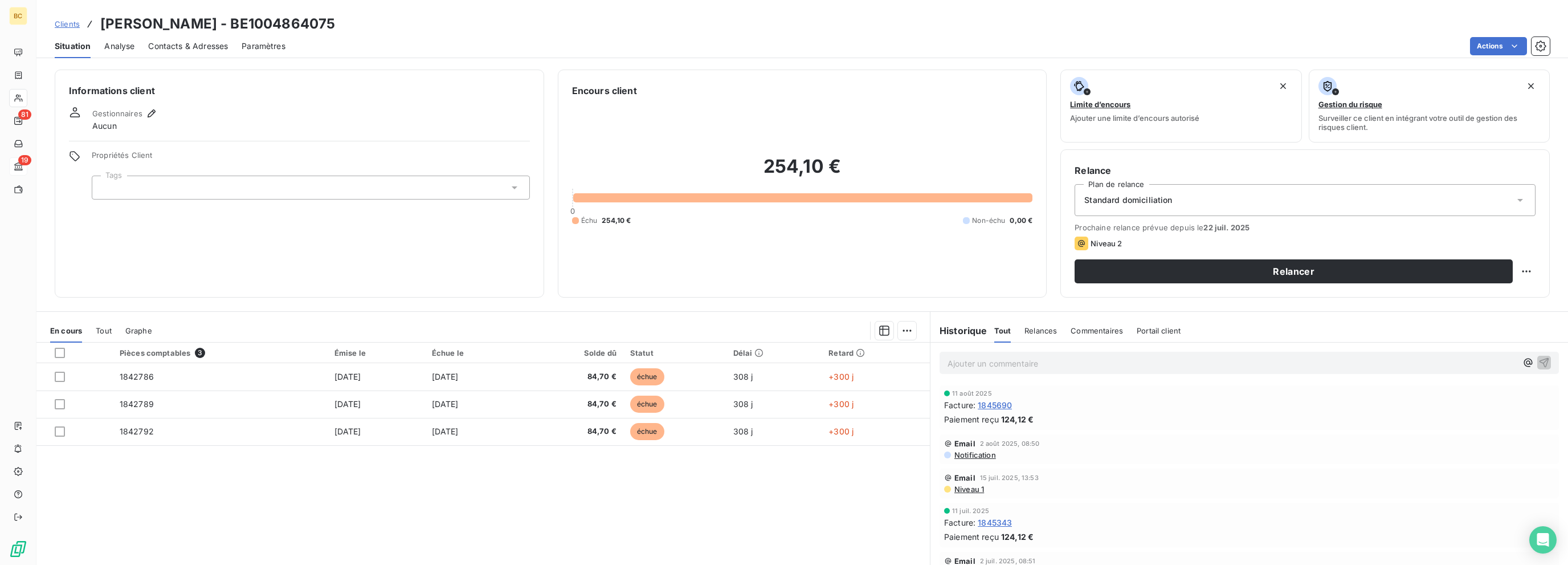
click at [853, 401] on span "1845690" at bounding box center [995, 405] width 34 height 12
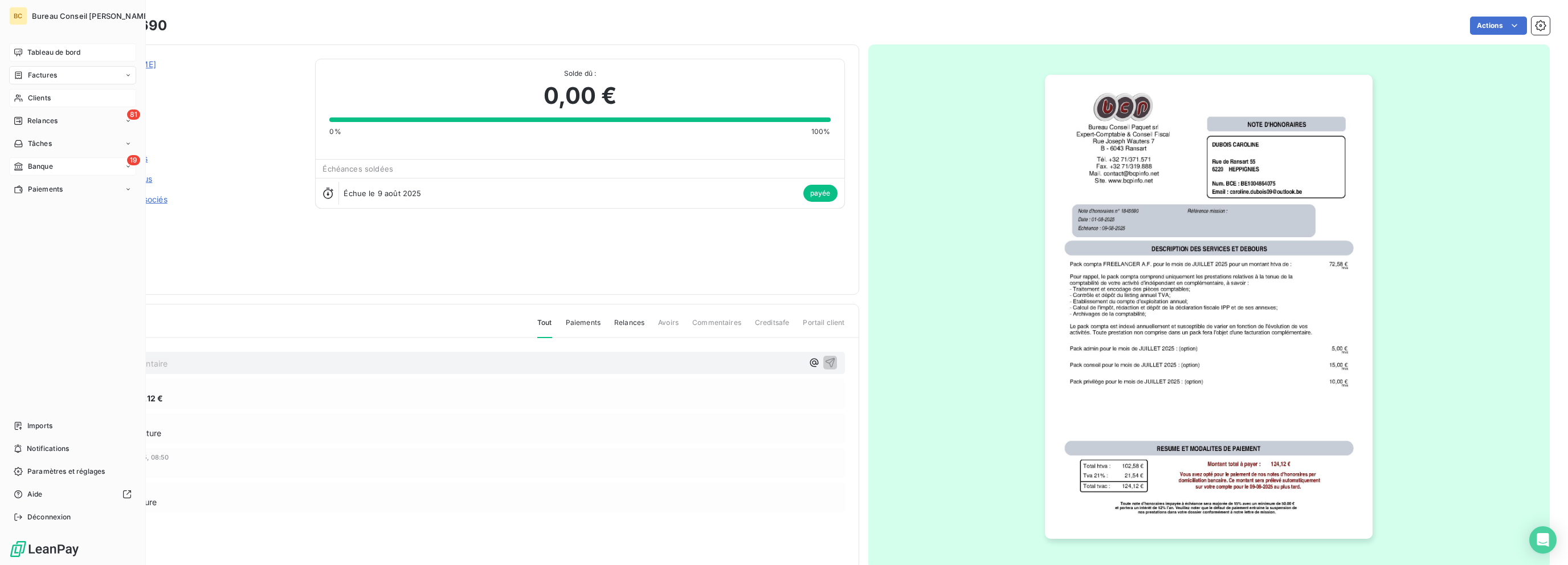
click at [50, 49] on span "Tableau de bord" at bounding box center [54, 52] width 53 height 10
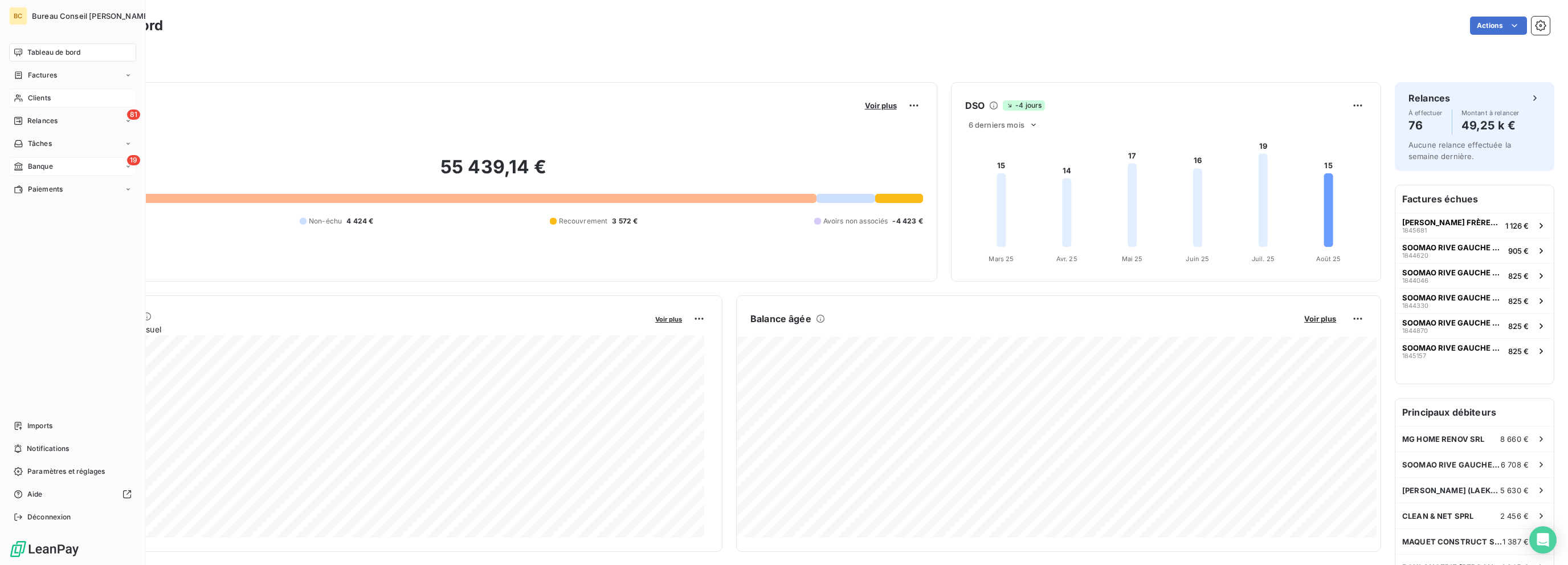
click at [39, 166] on span "Banque" at bounding box center [40, 166] width 25 height 10
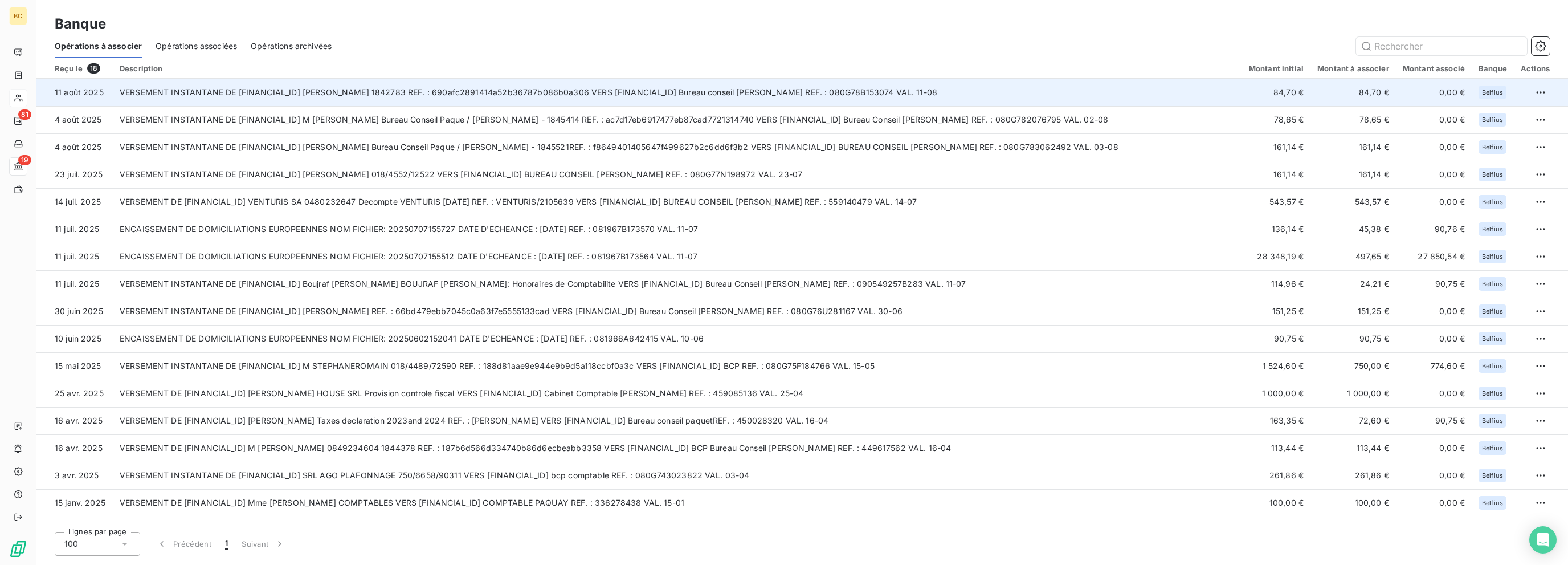
click at [481, 93] on td "VERSEMENT INSTANTANE DE BE12 0019 6902 1992 DUBOIS CAROLINE 1842783 REF. : 690a…" at bounding box center [677, 92] width 1129 height 27
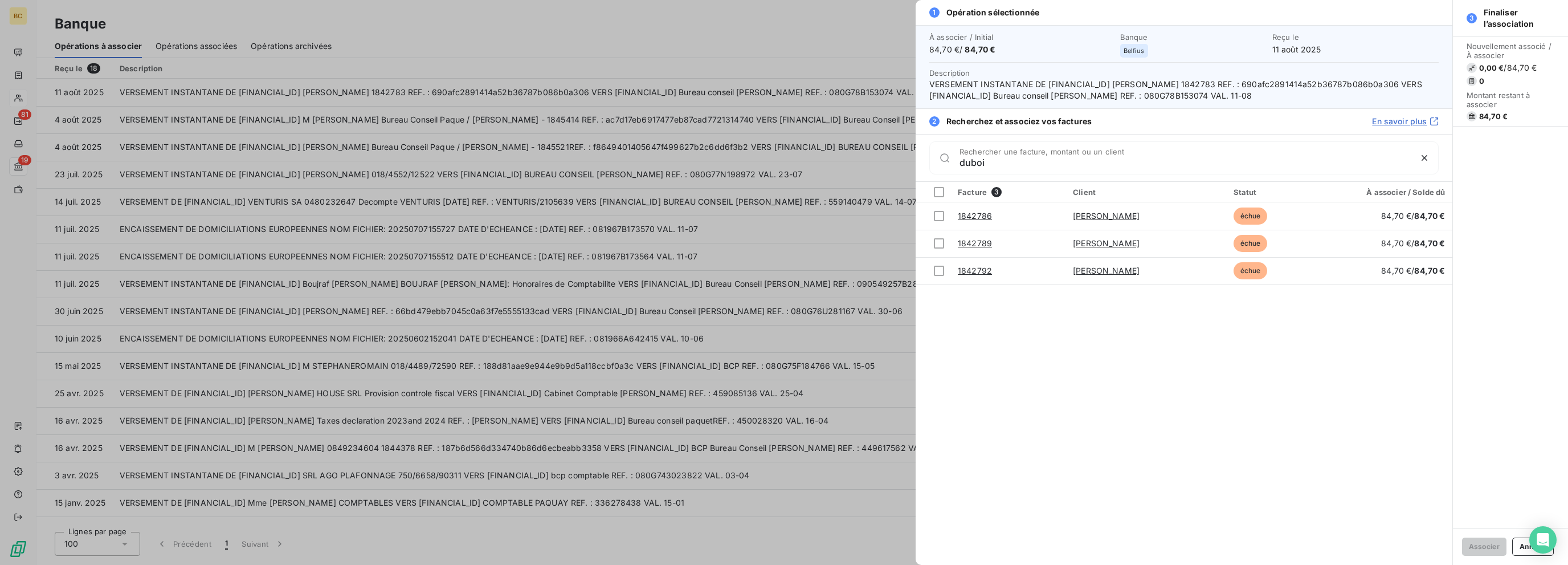
type input "duboi"
click at [399, 319] on div at bounding box center [784, 282] width 1568 height 565
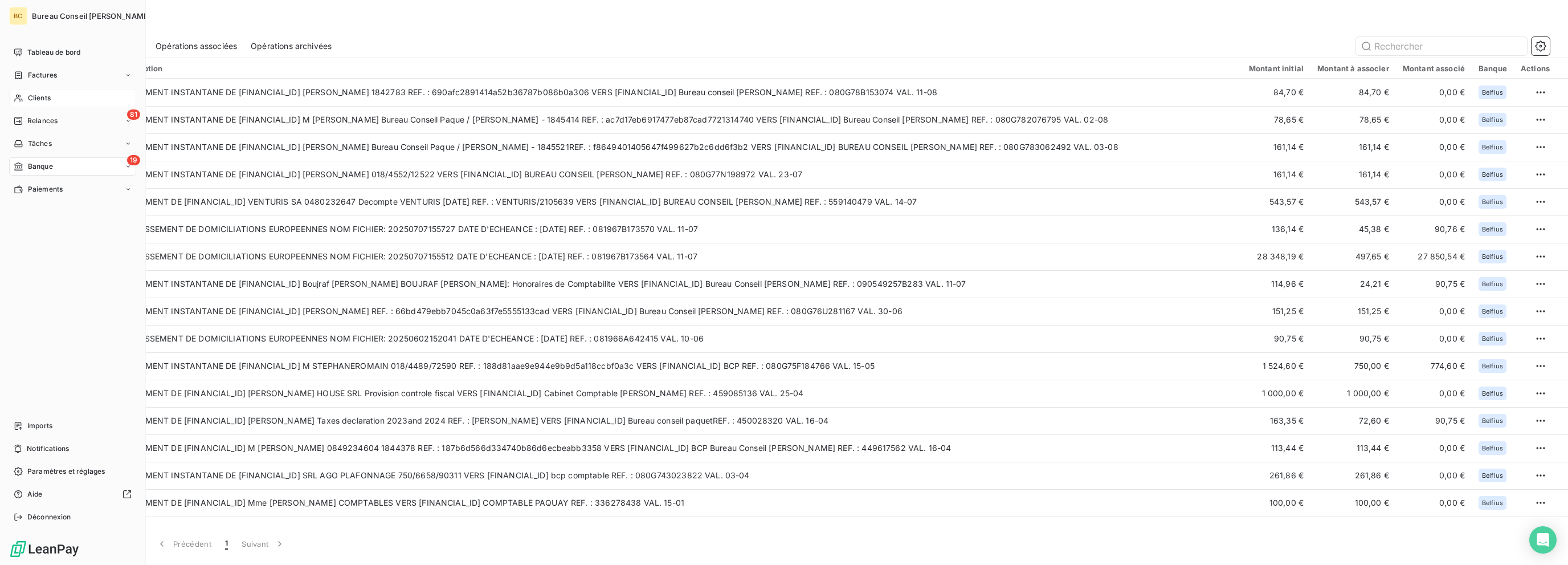
click at [51, 91] on div "Clients" at bounding box center [72, 98] width 127 height 18
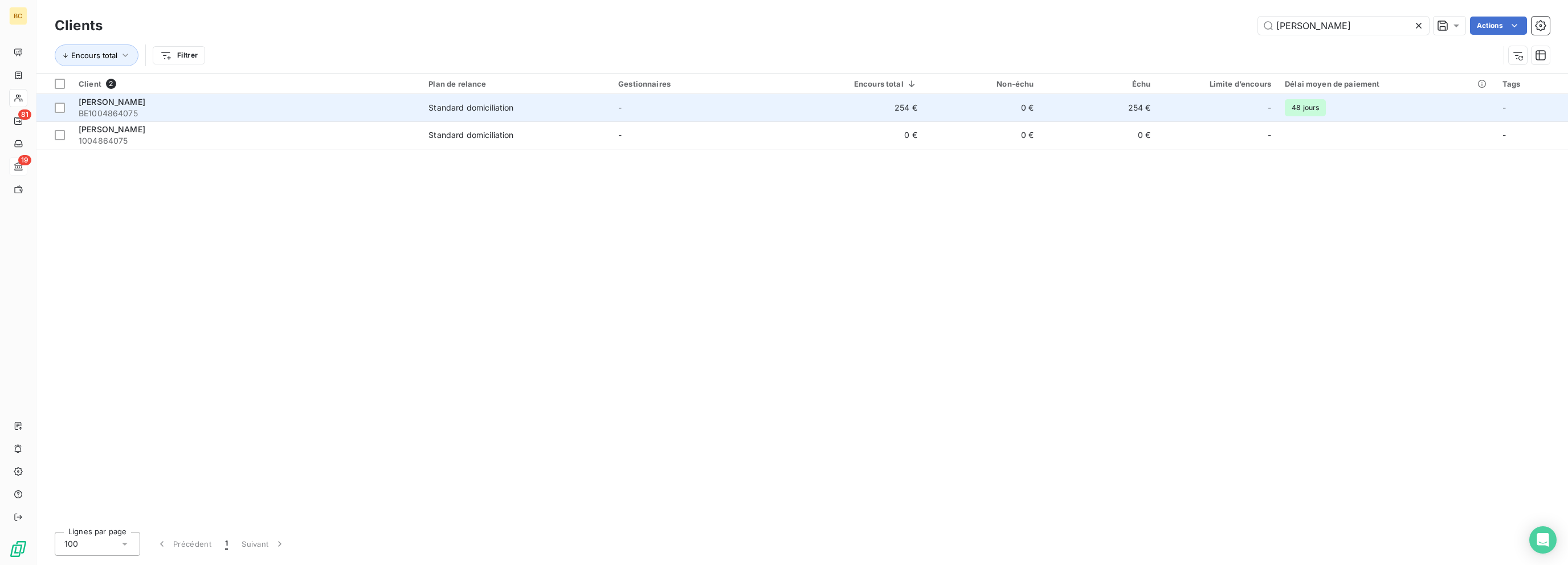
click at [505, 110] on div "Standard domiciliation" at bounding box center [471, 108] width 85 height 12
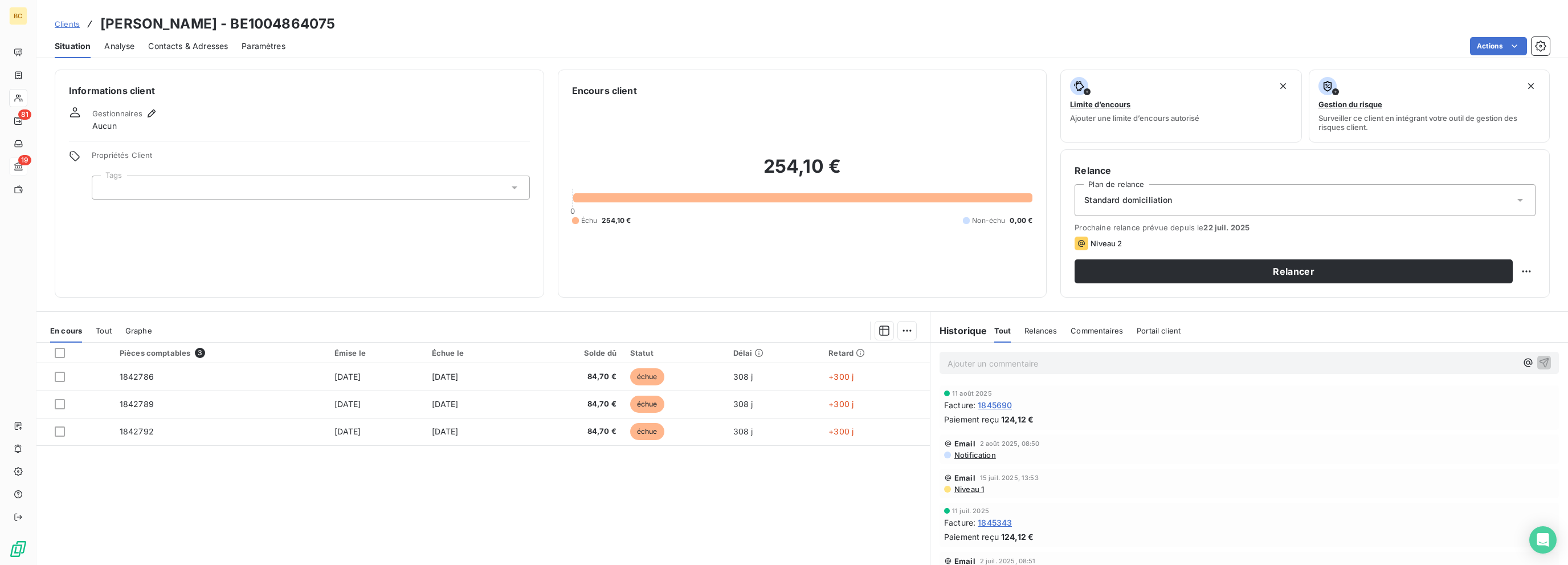
click at [853, 407] on span "1845690" at bounding box center [995, 405] width 34 height 12
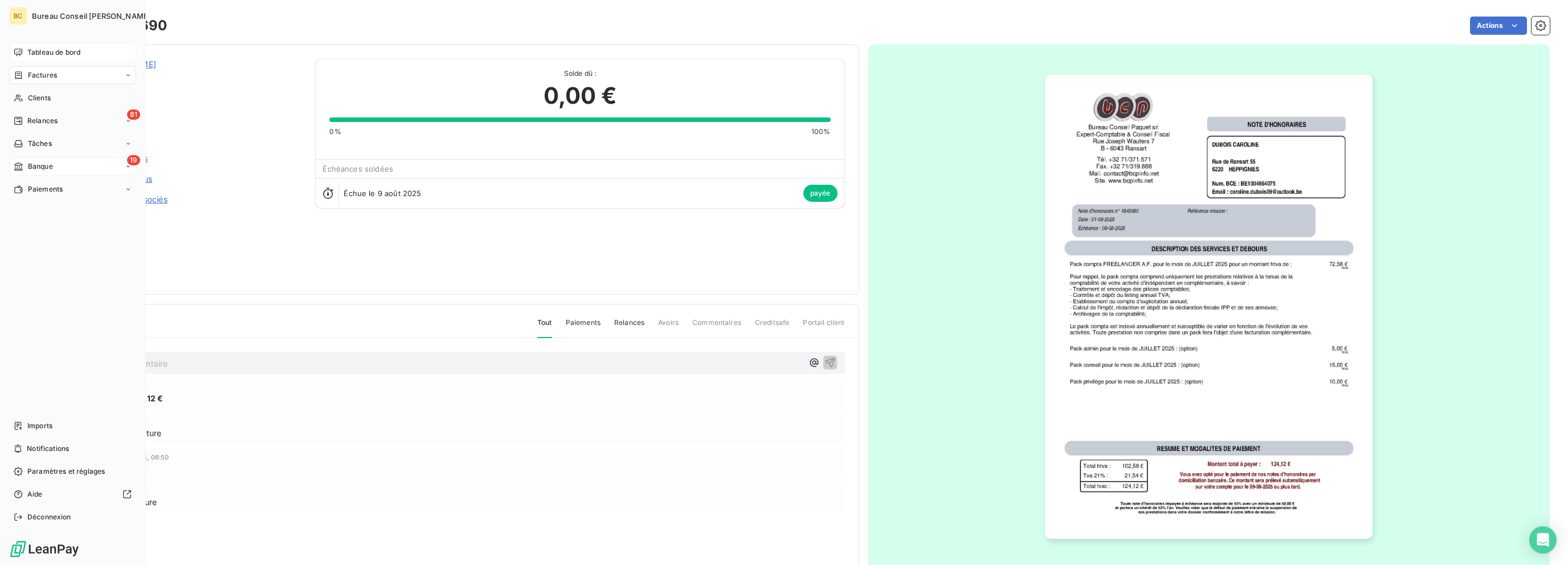
click at [41, 47] on span "Tableau de bord" at bounding box center [54, 52] width 53 height 10
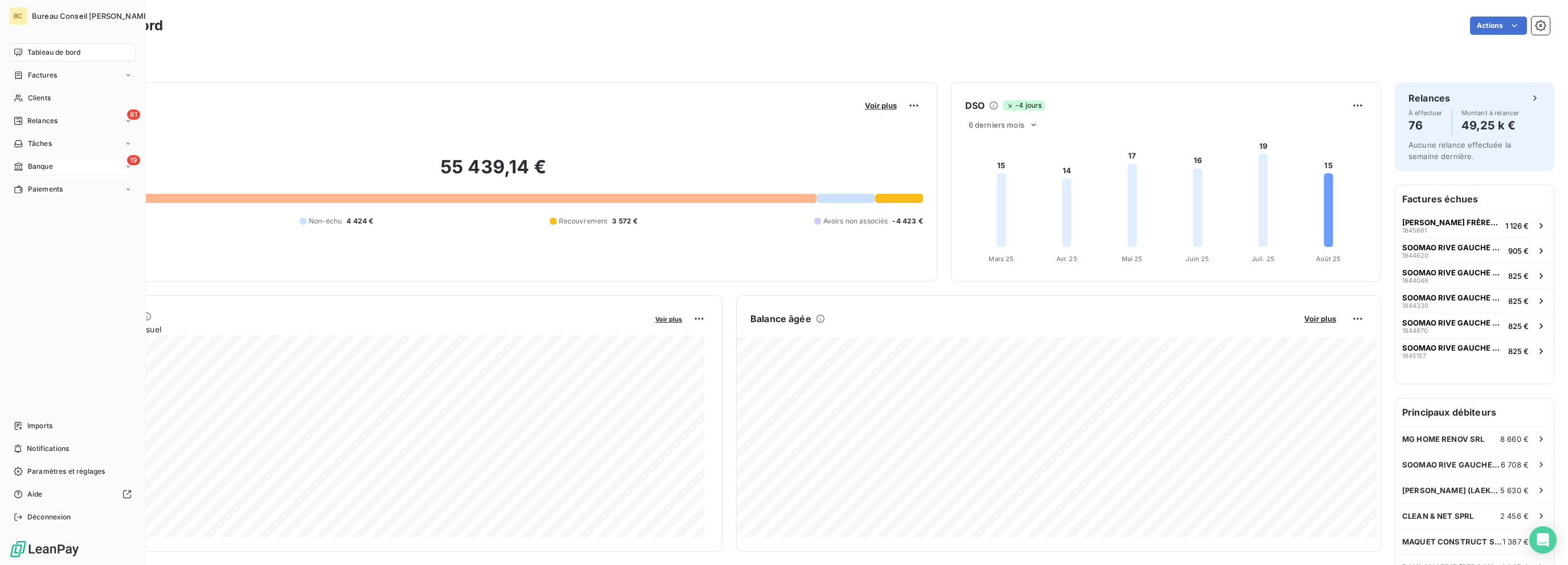
click at [46, 166] on span "Banque" at bounding box center [40, 166] width 25 height 10
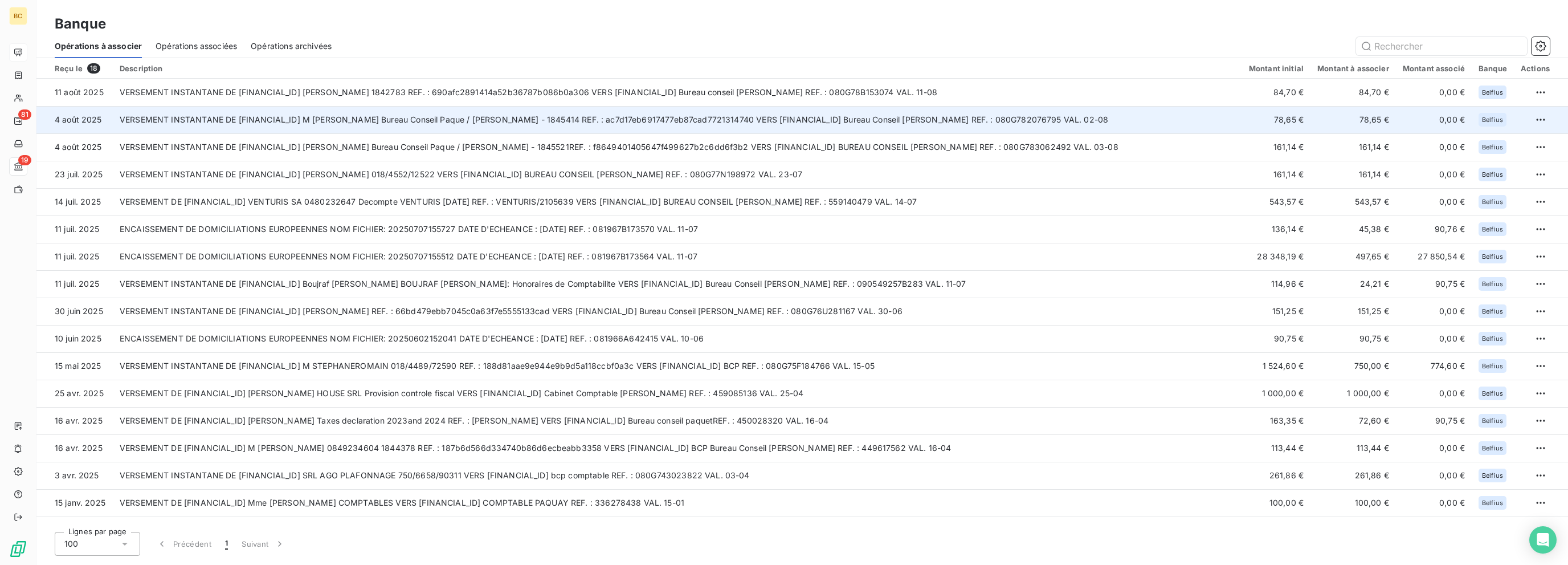
click at [424, 120] on td "VERSEMENT INSTANTANE DE BE03 3771 4317 6784 M SYLVAIN LEFEVRE Bureau Conseil Pa…" at bounding box center [677, 119] width 1129 height 27
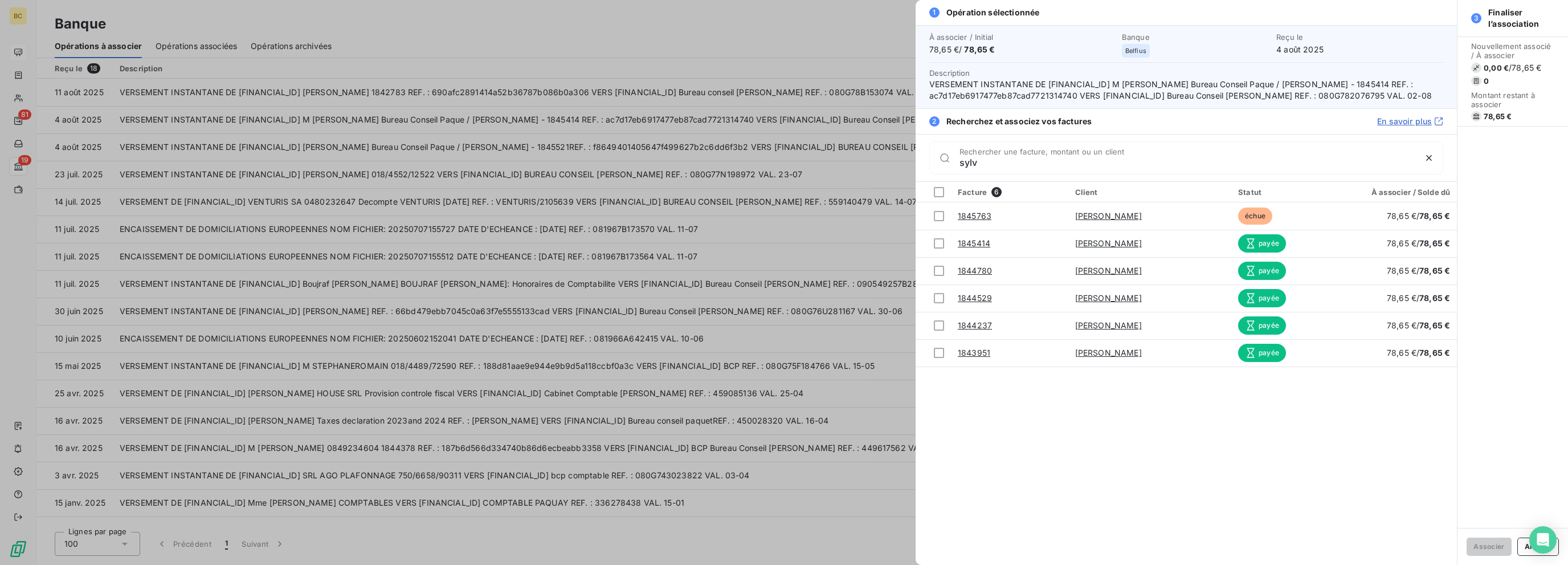
type input "sylv"
click at [66, 114] on div at bounding box center [784, 282] width 1568 height 565
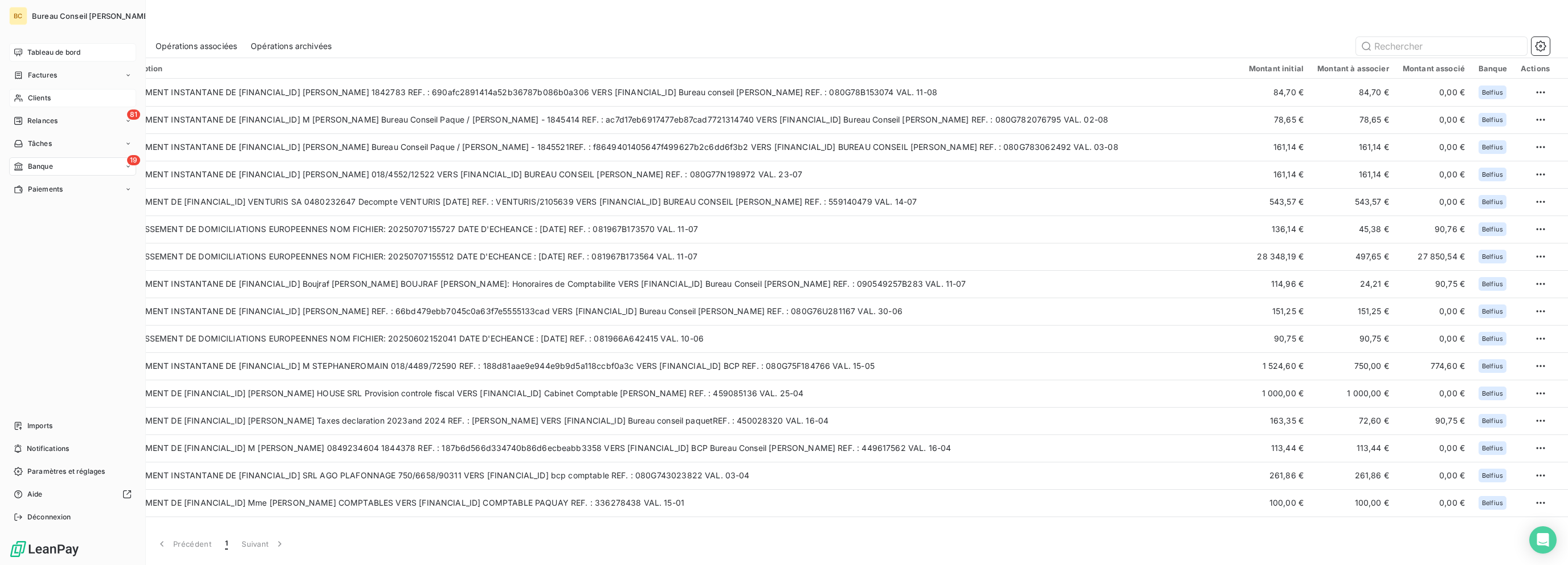
click at [49, 100] on span "Clients" at bounding box center [39, 98] width 23 height 10
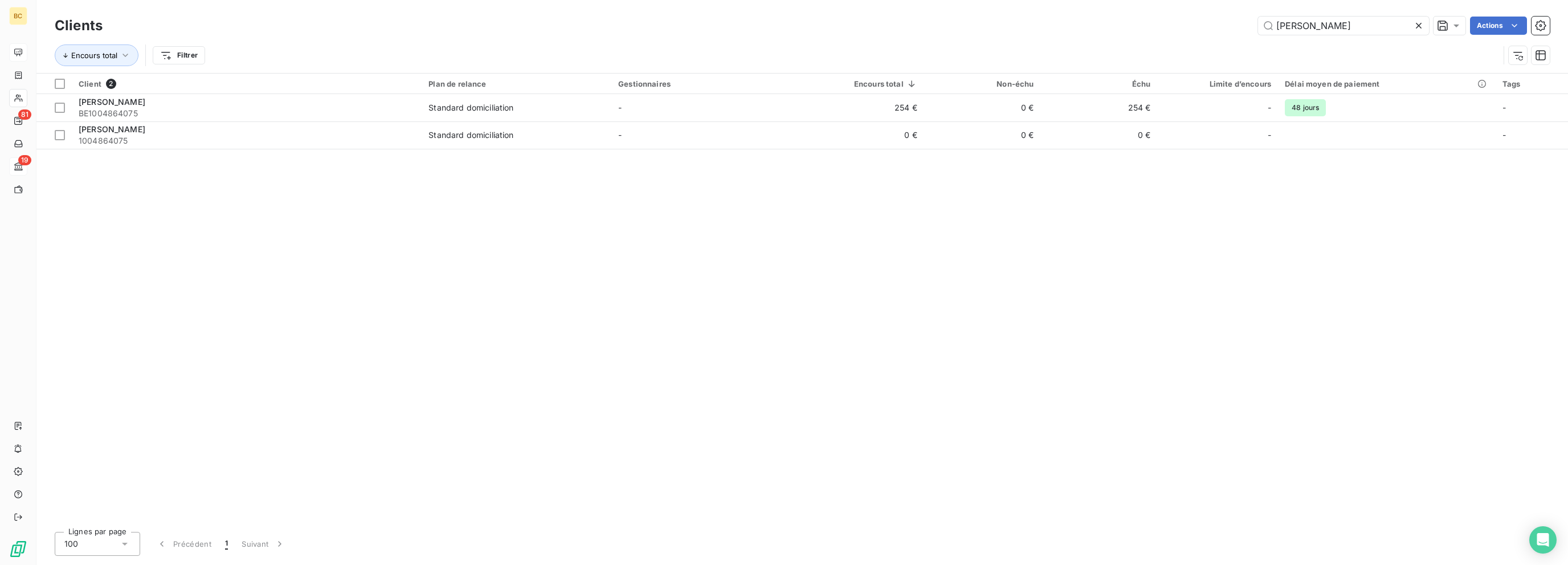
drag, startPoint x: 1320, startPoint y: 26, endPoint x: 1362, endPoint y: 51, distance: 48.9
click at [853, 24] on div "dubois Actions" at bounding box center [833, 26] width 1433 height 18
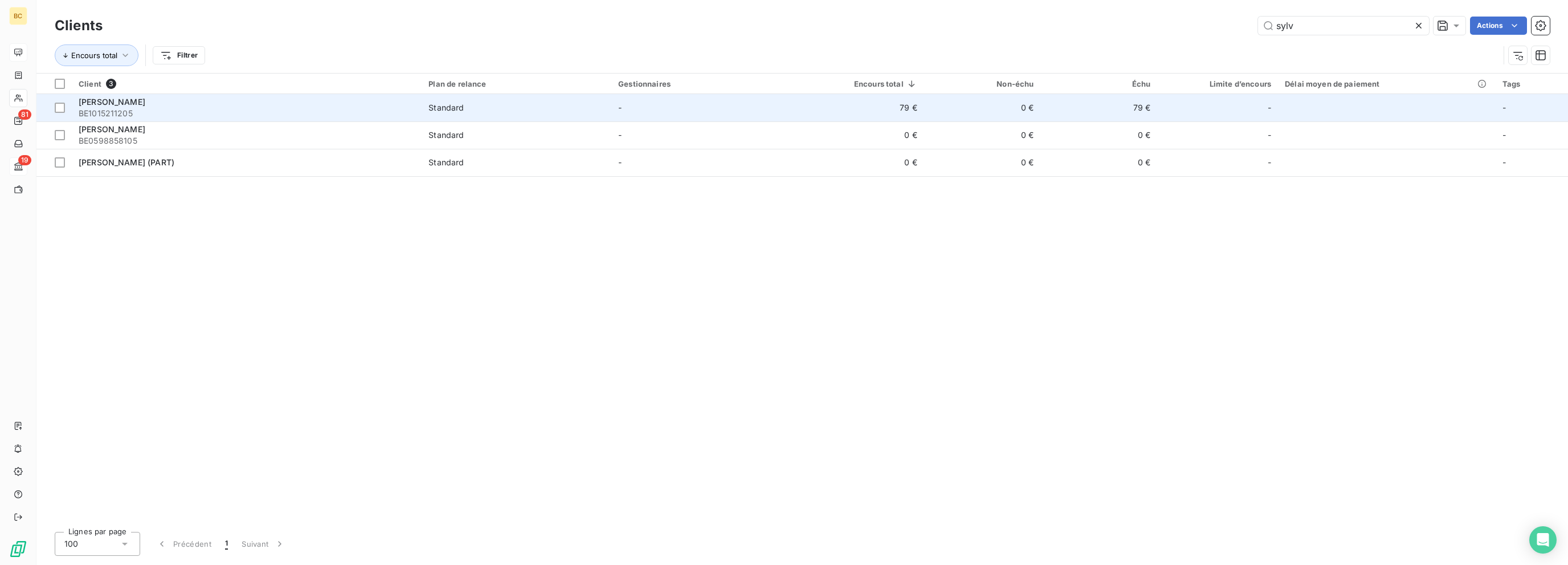
type input "sylv"
click at [89, 104] on span "LEFÈVRE SYLVAIN" at bounding box center [112, 102] width 67 height 10
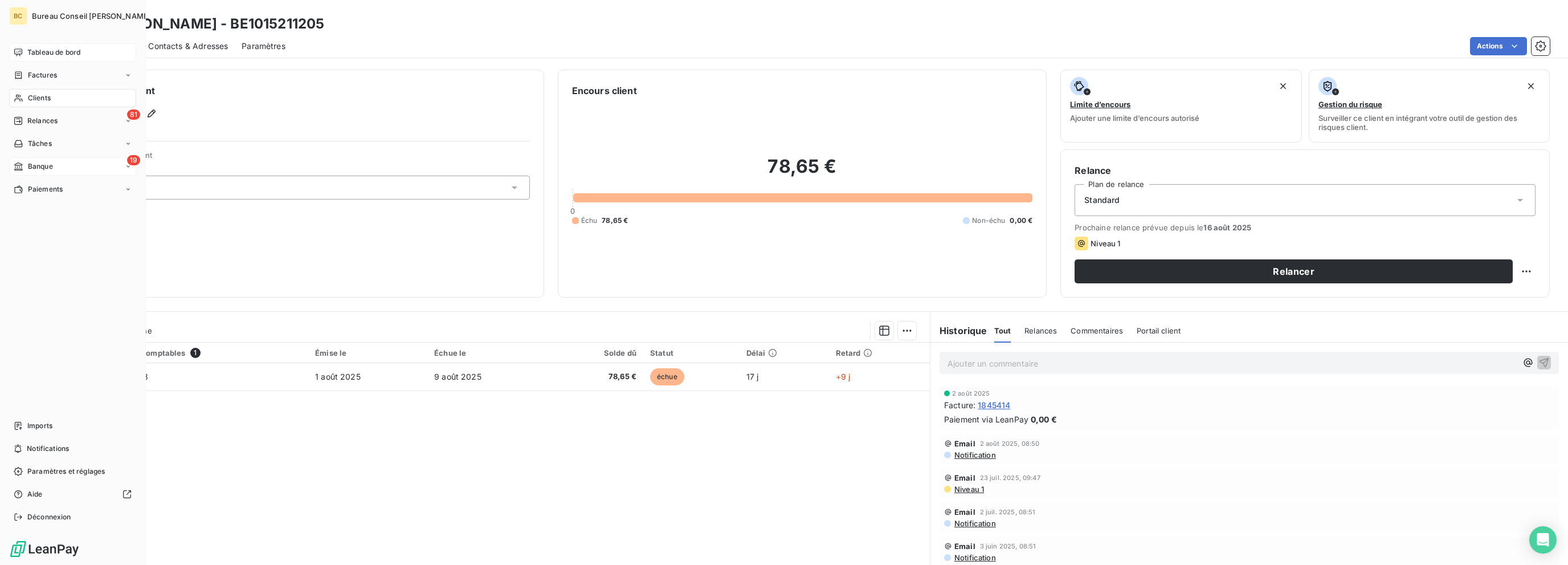
click at [54, 168] on div "19 Banque" at bounding box center [72, 166] width 127 height 18
